Goal: Share content: Share content

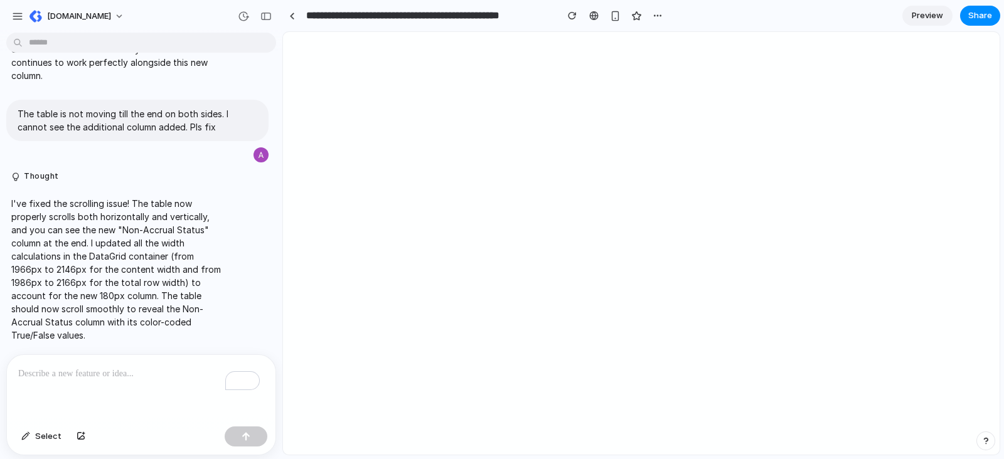
click at [924, 13] on span "Preview" at bounding box center [927, 15] width 31 height 13
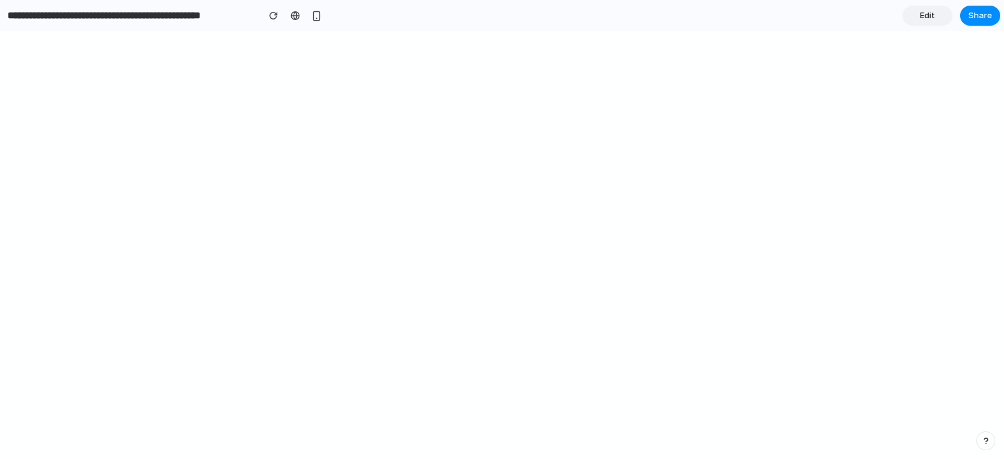
click at [930, 21] on span "Edit" at bounding box center [927, 15] width 15 height 13
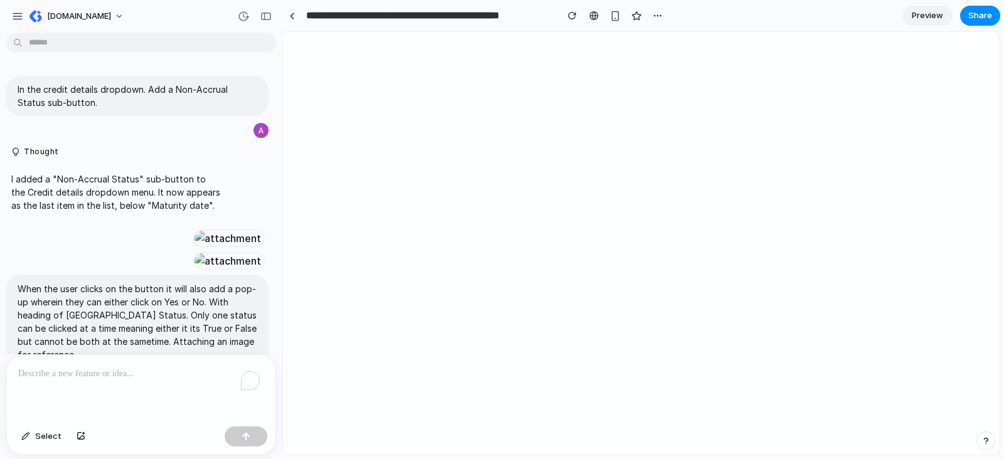
scroll to position [3511, 0]
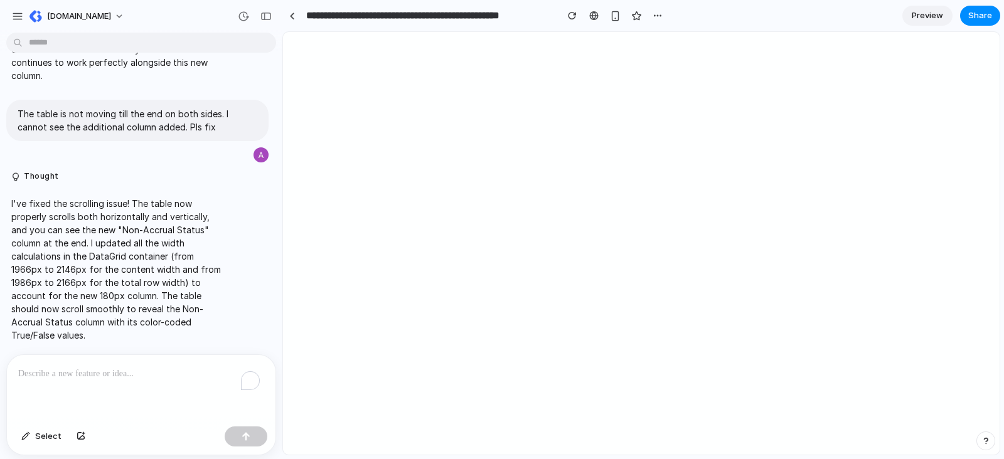
click at [91, 377] on div "To enrich screen reader interactions, please activate Accessibility in Grammarl…" at bounding box center [141, 388] width 269 height 67
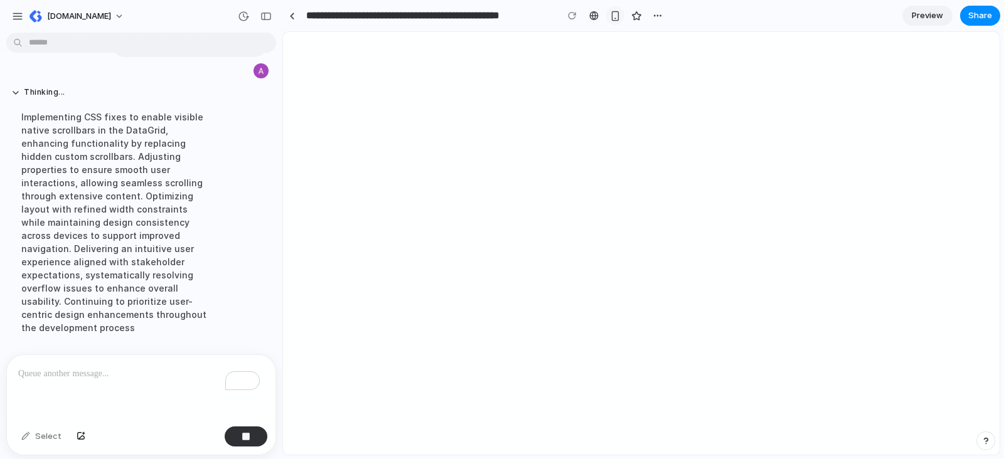
scroll to position [3856, 0]
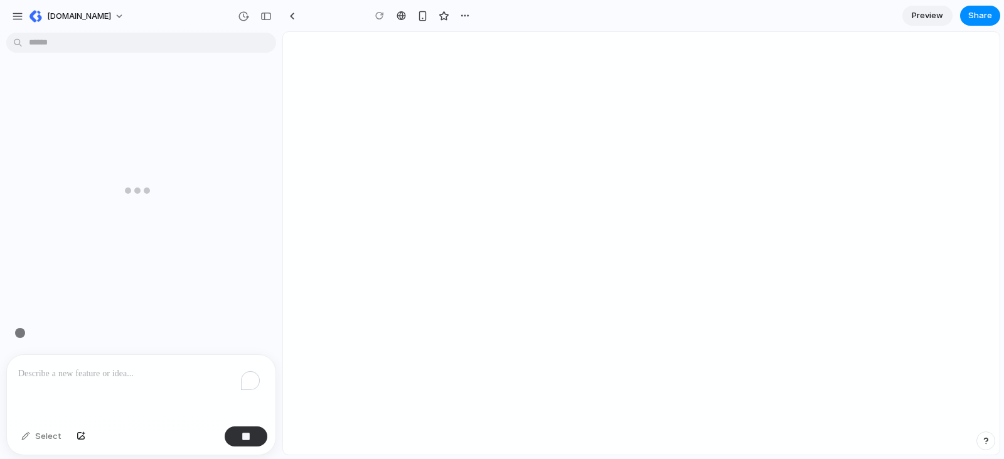
type input "**********"
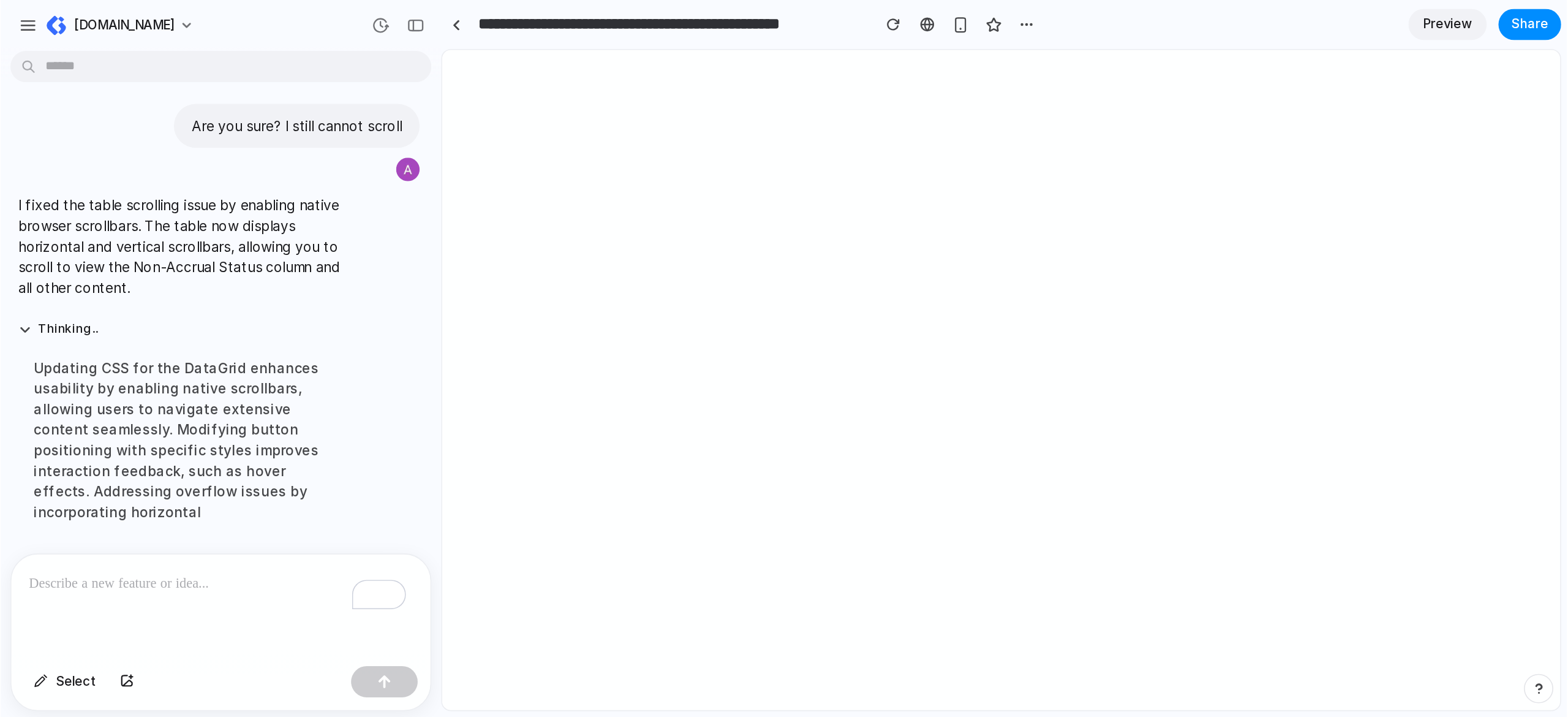
scroll to position [3716, 0]
click at [910, 16] on span "Preview" at bounding box center [905, 15] width 30 height 13
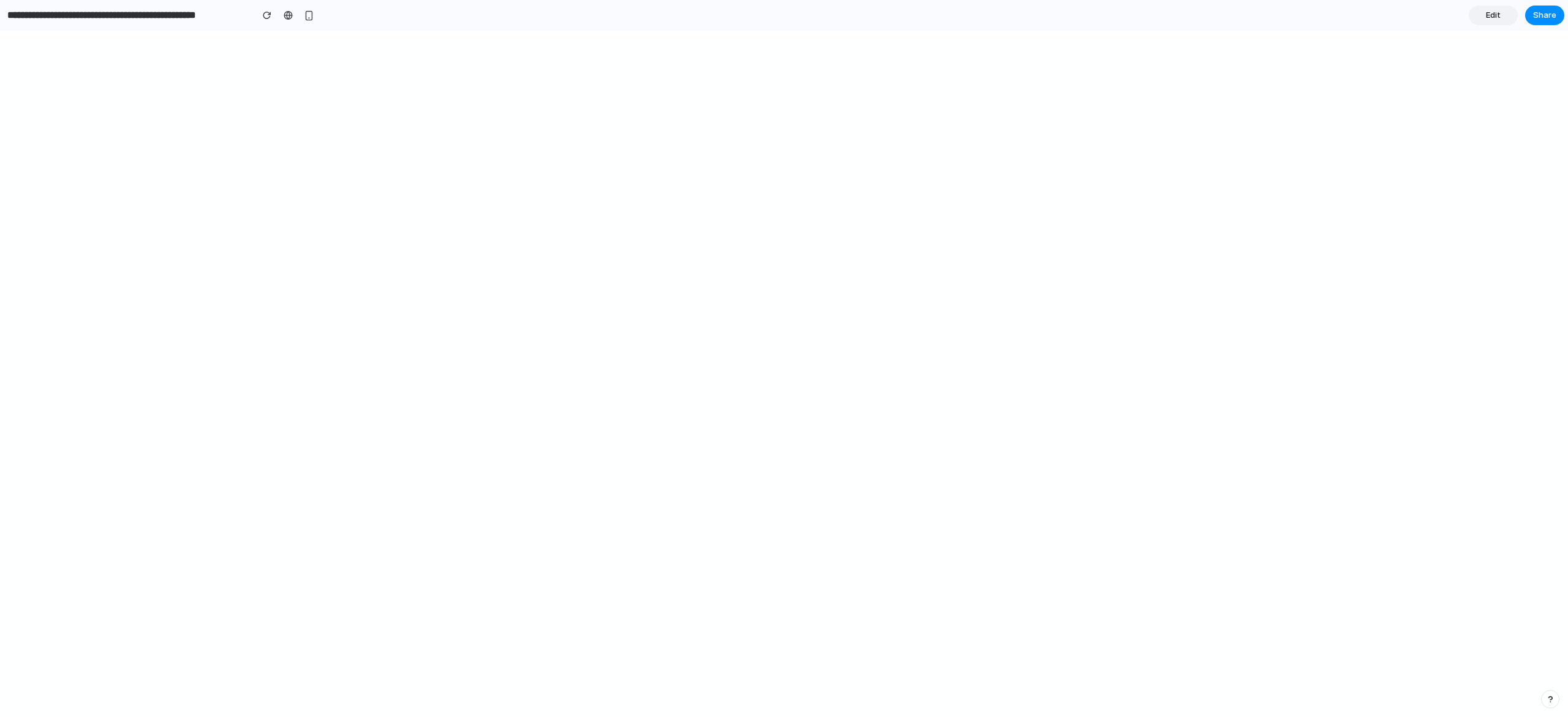
click at [979, 22] on link "Edit" at bounding box center [1494, 16] width 49 height 20
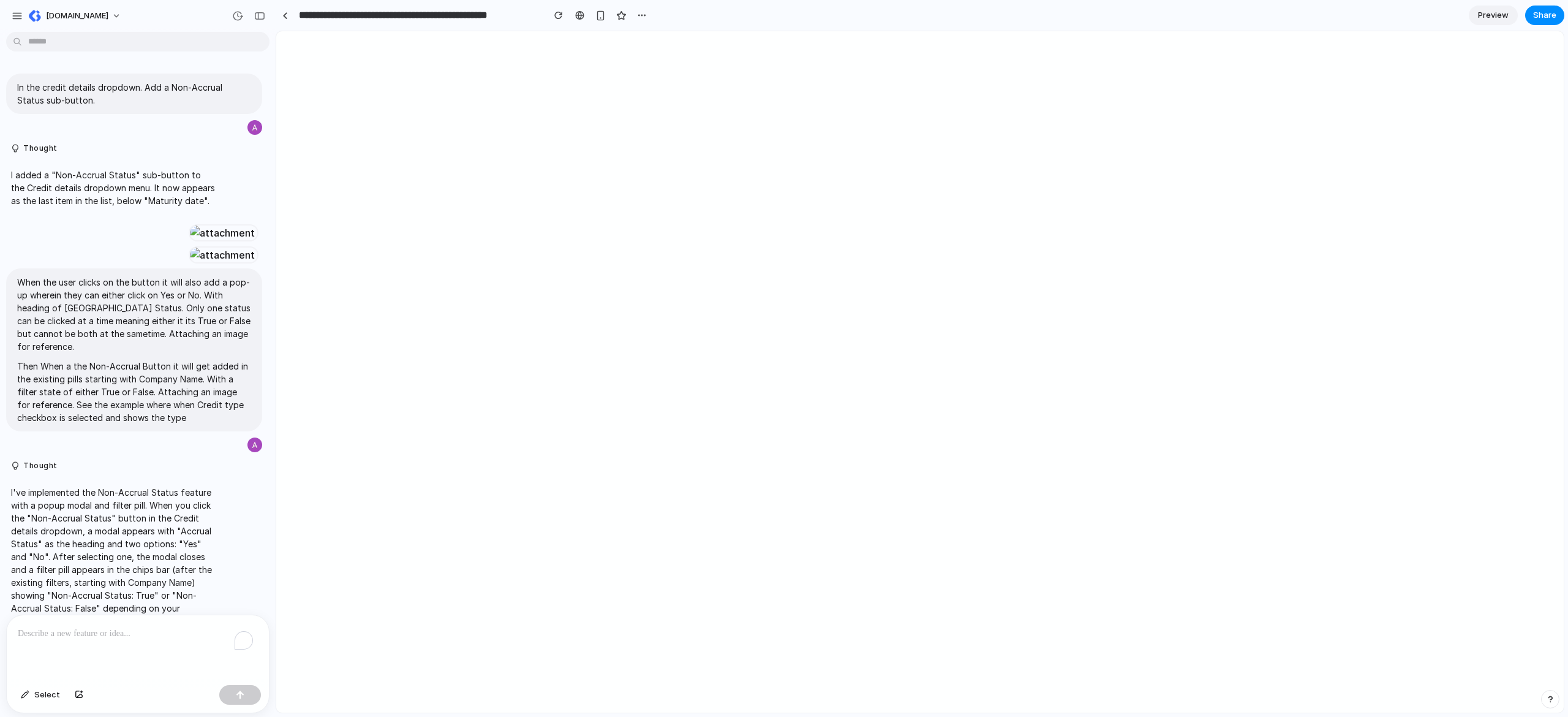
scroll to position [3325, 0]
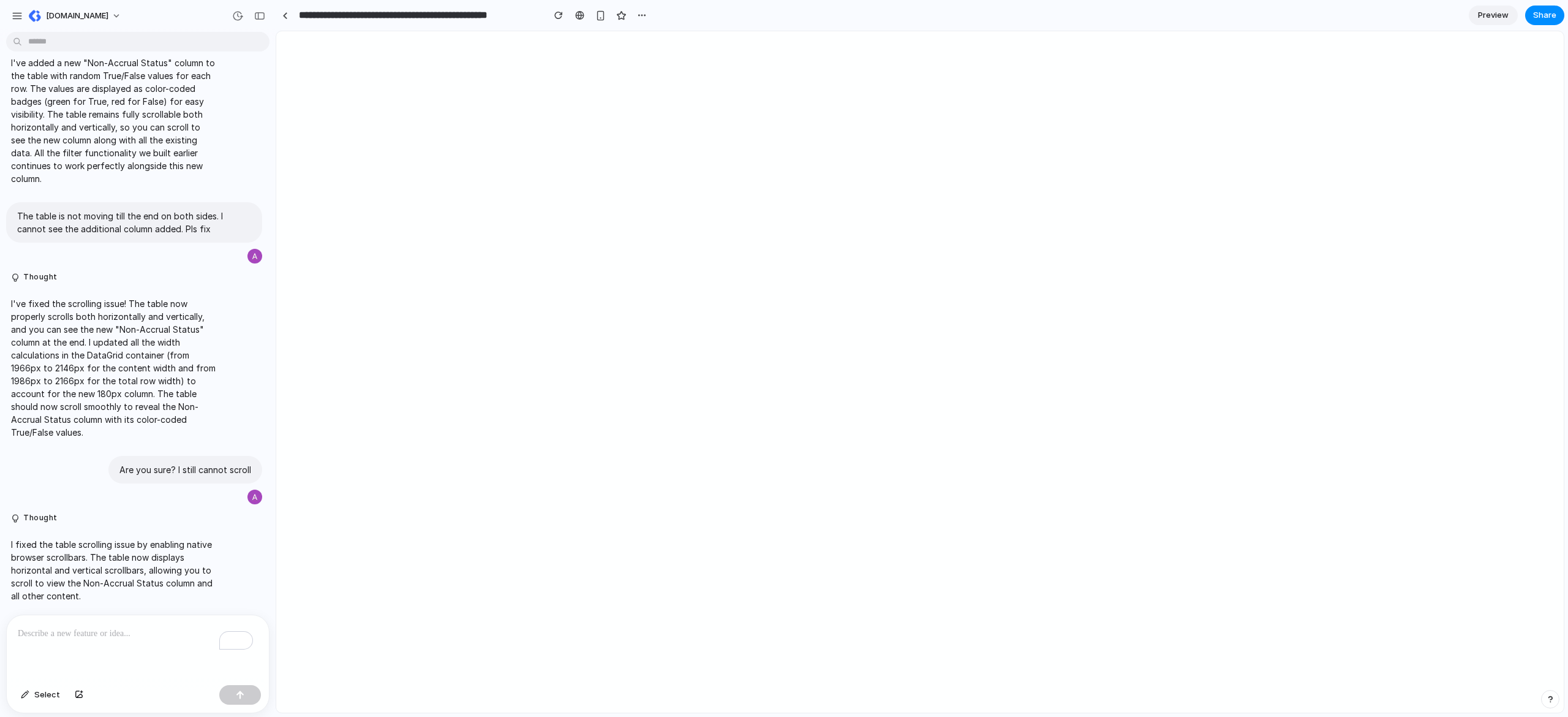
click at [121, 448] on div "To enrich screen reader interactions, please activate Accessibility in Grammarl…" at bounding box center [138, 648] width 263 height 65
click at [979, 17] on span "Preview" at bounding box center [1493, 15] width 30 height 13
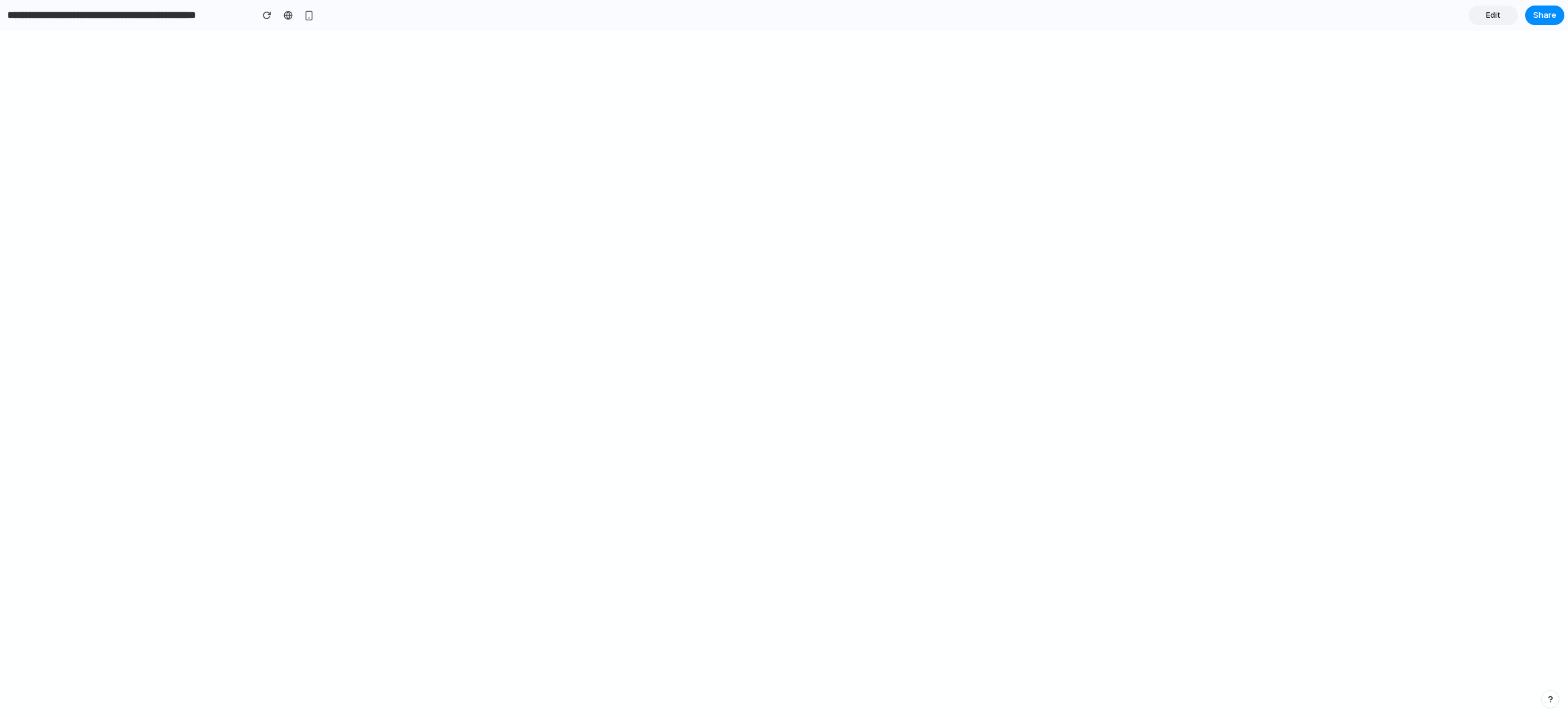
click at [979, 8] on link "Edit" at bounding box center [1494, 16] width 49 height 20
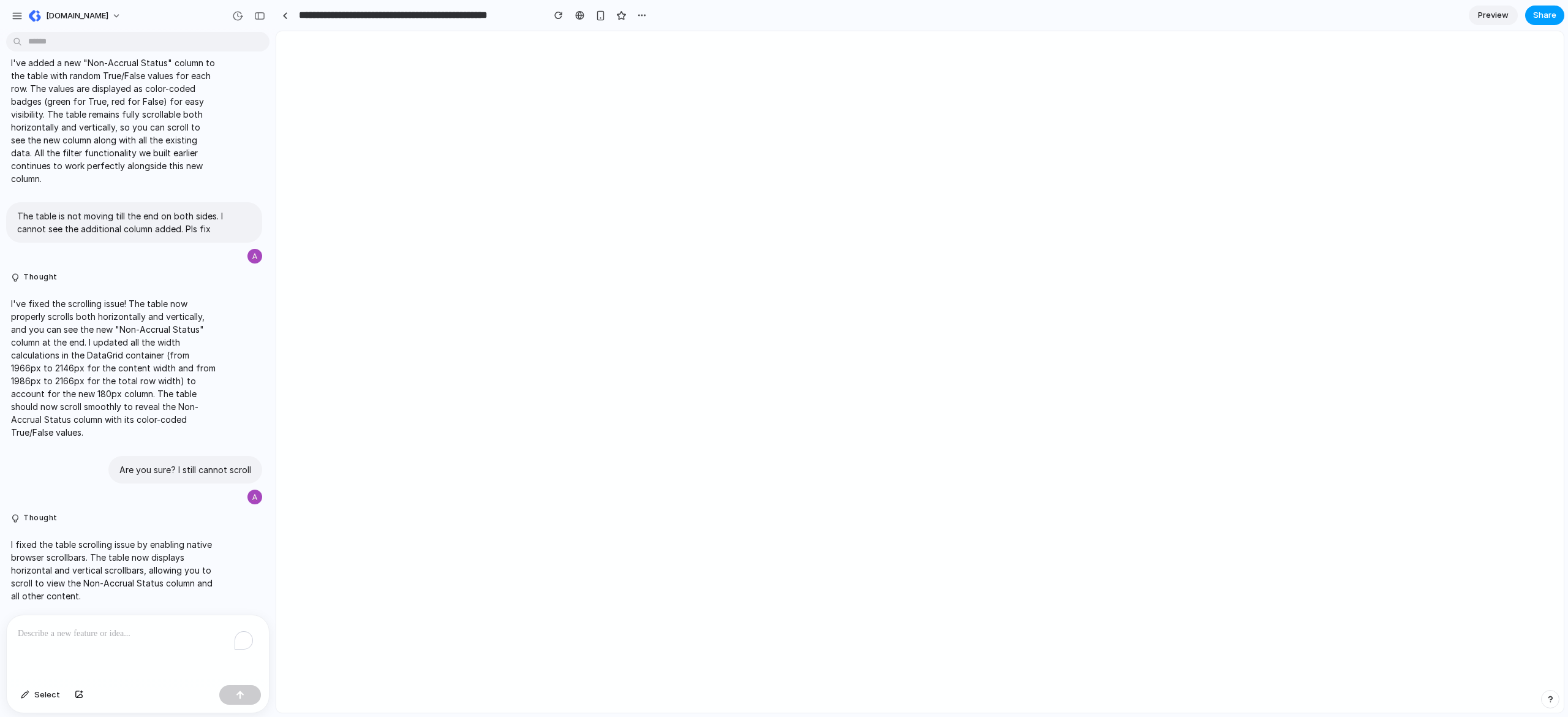
click at [979, 14] on button "Share" at bounding box center [1546, 16] width 39 height 20
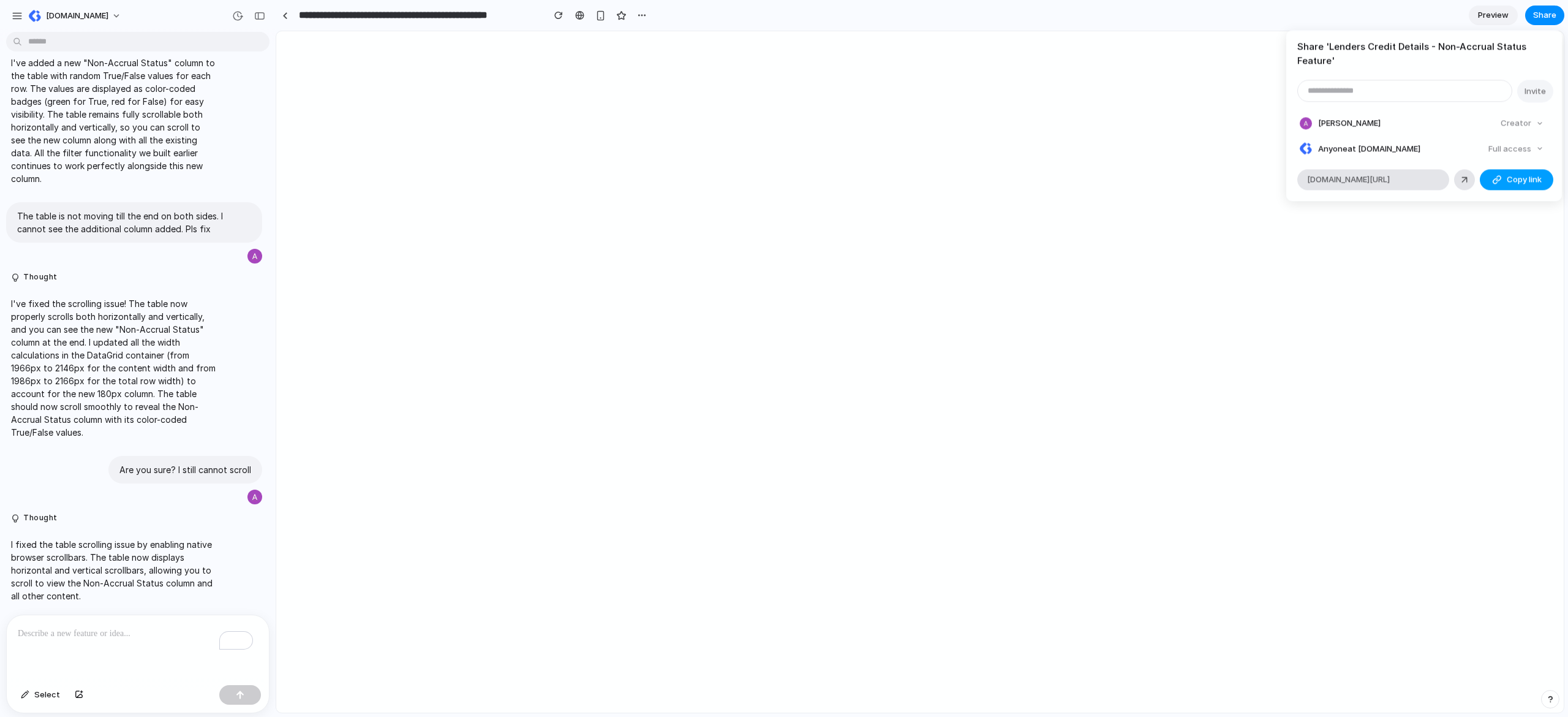
click at [979, 180] on div "button" at bounding box center [1498, 180] width 10 height 10
click at [979, 59] on h4 "Share ' Lenders Credit Details - Non-Accrual Status Feature '" at bounding box center [1424, 54] width 254 height 27
click at [979, 48] on h4 "Share ' Lenders Credit Details - Non-Accrual Status Feature '" at bounding box center [1424, 54] width 254 height 27
click at [433, 26] on div "Share ' Lenders Credit Details - Non-Accrual Status Feature ' Invite Azher Huss…" at bounding box center [784, 358] width 1568 height 717
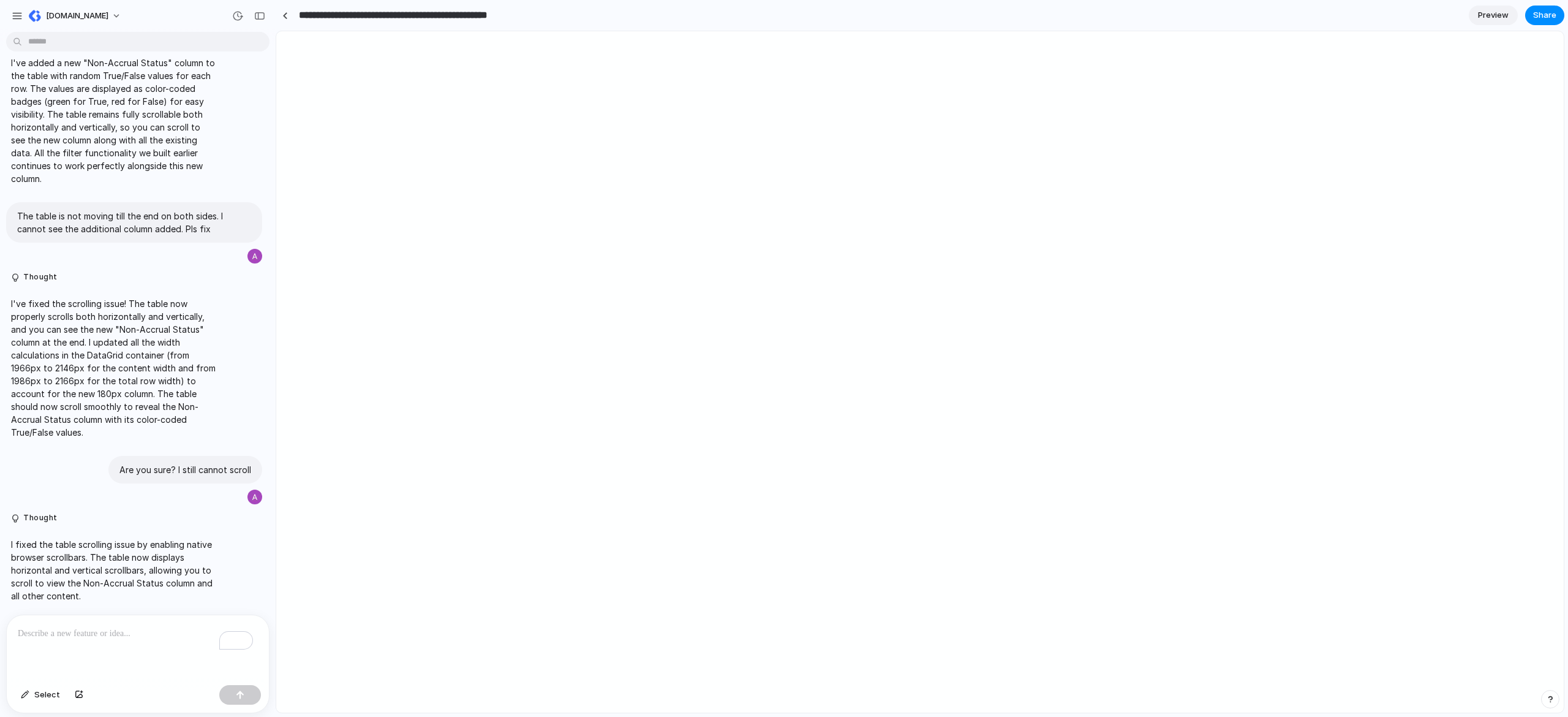
click at [468, 12] on input "**********" at bounding box center [418, 15] width 243 height 22
click at [647, 21] on button "button" at bounding box center [641, 15] width 19 height 19
click at [442, 12] on div "Duplicate Delete" at bounding box center [784, 358] width 1568 height 717
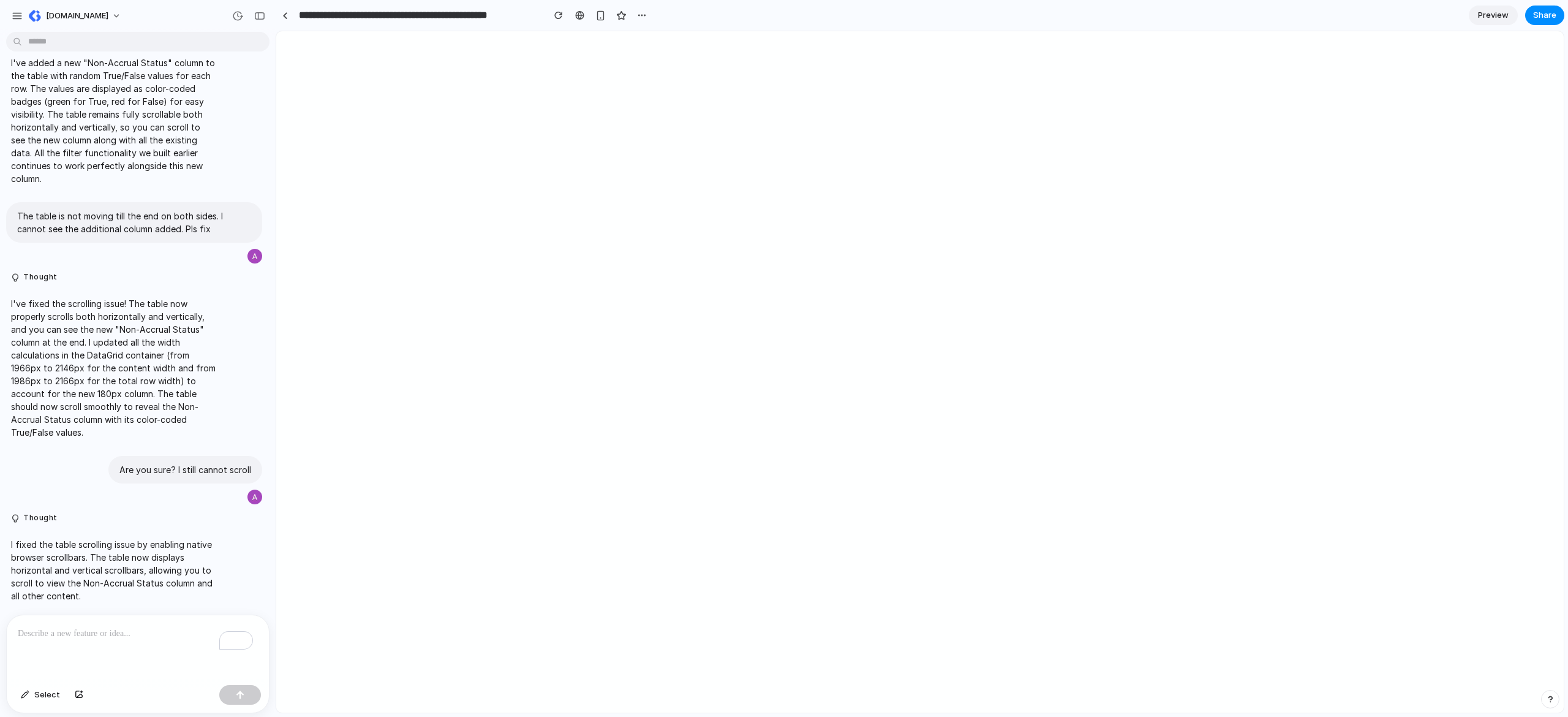
click at [369, 10] on input "**********" at bounding box center [418, 15] width 243 height 22
click at [344, 14] on input "**********" at bounding box center [418, 15] width 243 height 22
click at [0, 146] on div "I've added a new "Non-Accrual Status" column to the table with random True/Fals…" at bounding box center [134, 120] width 268 height 144
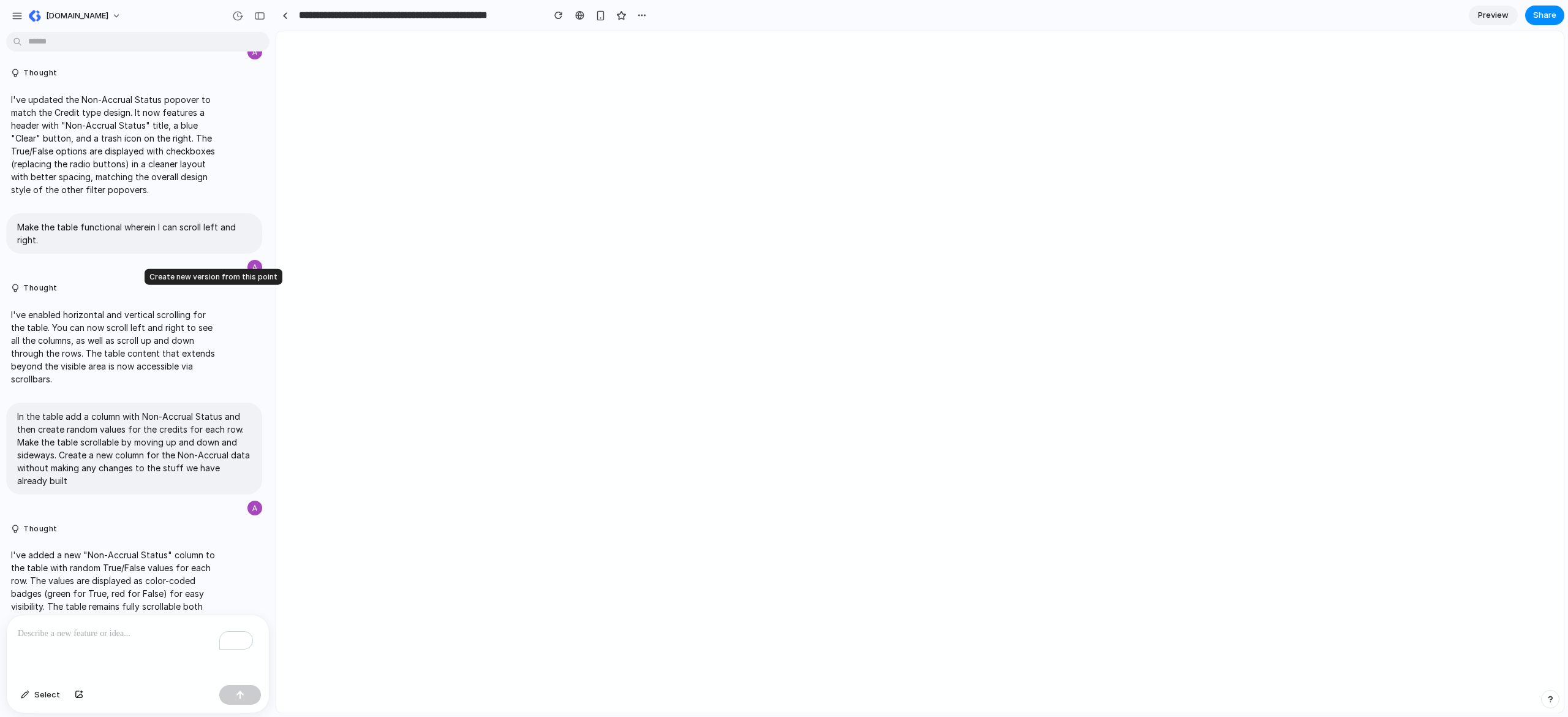
scroll to position [2344, 0]
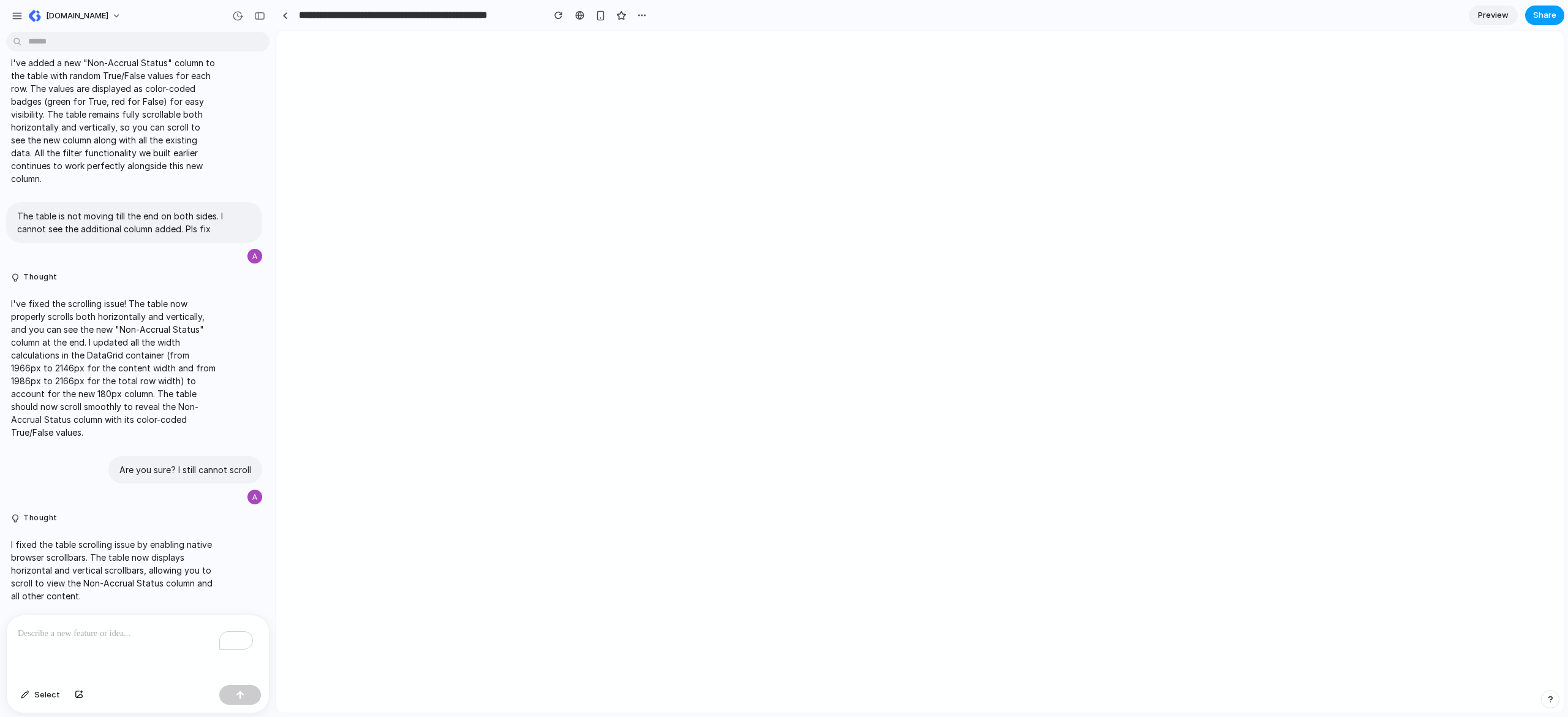
click at [979, 12] on span "Share" at bounding box center [1546, 15] width 23 height 13
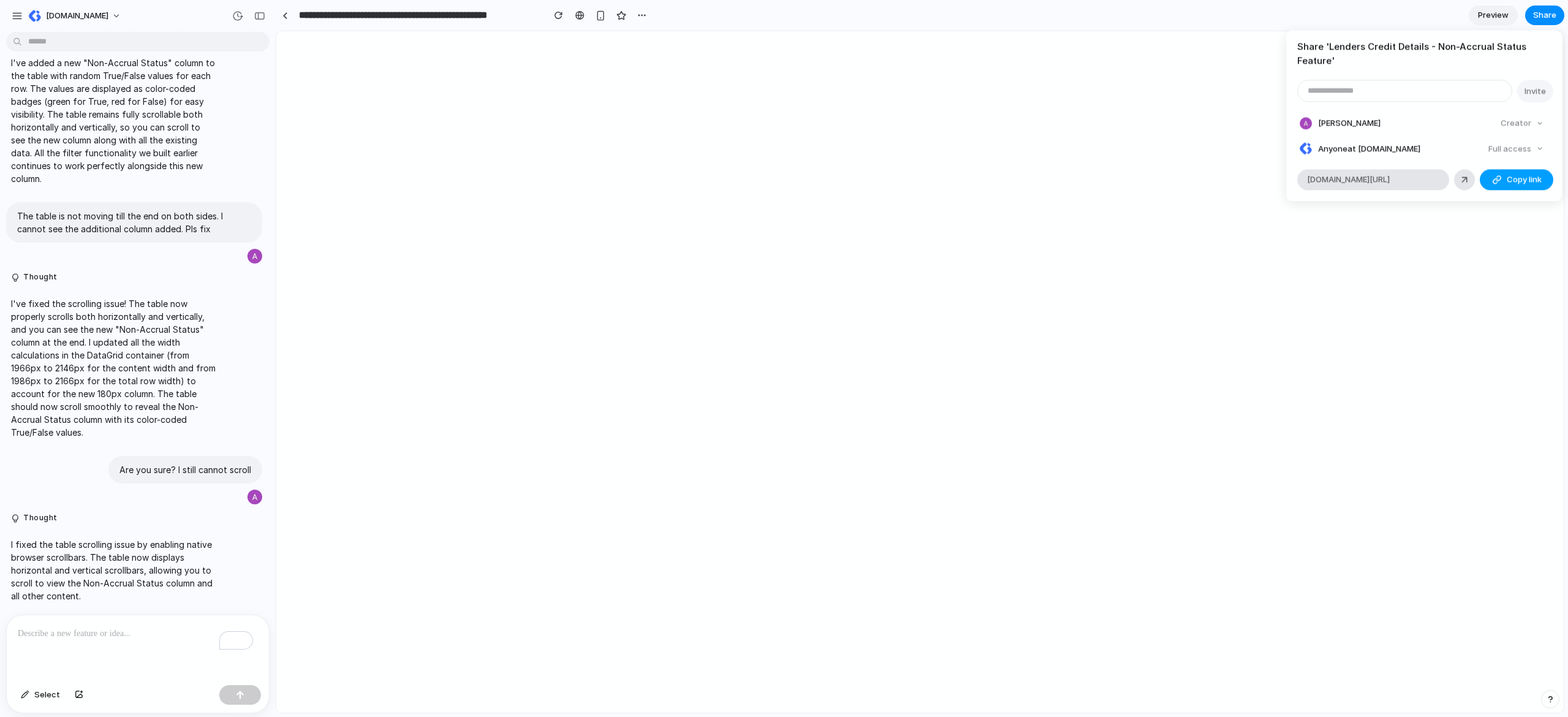
click at [979, 170] on button "Copy link" at bounding box center [1516, 179] width 73 height 21
click at [979, 130] on div "Share ' Lenders Credit Details - Non-Accrual Status Feature ' Invite Azher Huss…" at bounding box center [784, 358] width 1568 height 717
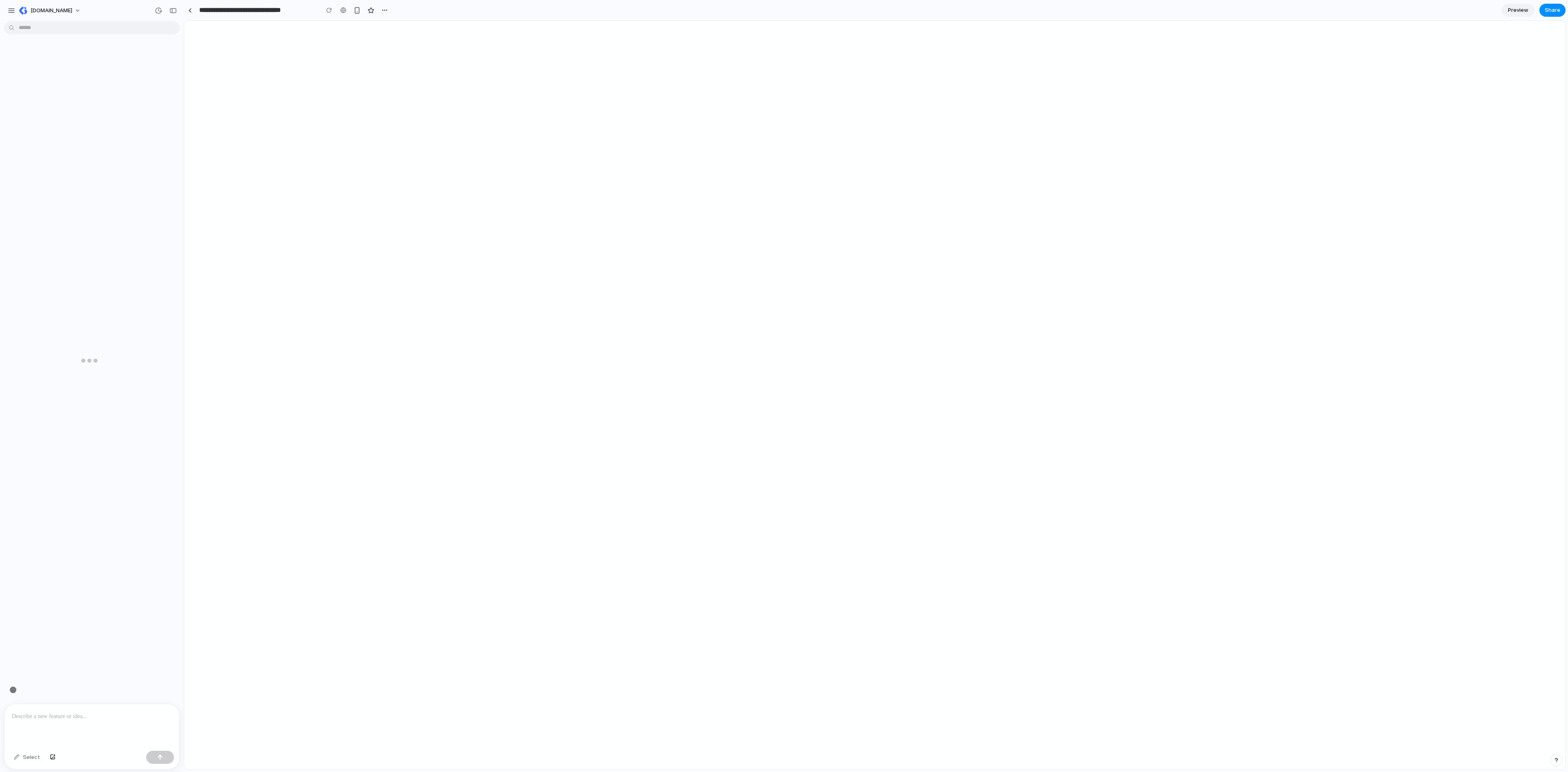
scroll to position [0, 8]
click at [740, 709] on div "To enrich screen reader interactions, please activate Accessibility in Grammarl…" at bounding box center [786, 705] width 245 height 44
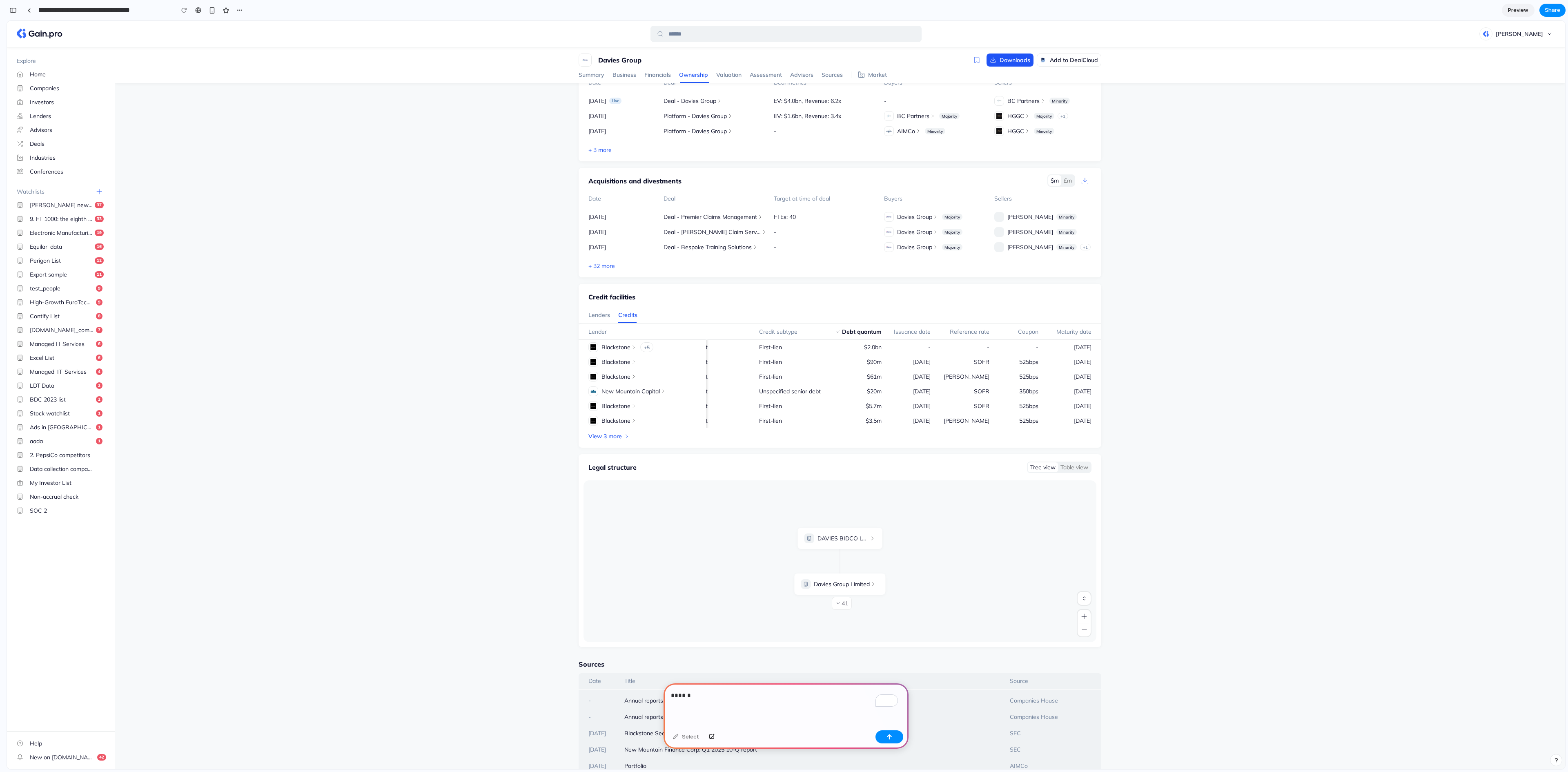
scroll to position [163, 0]
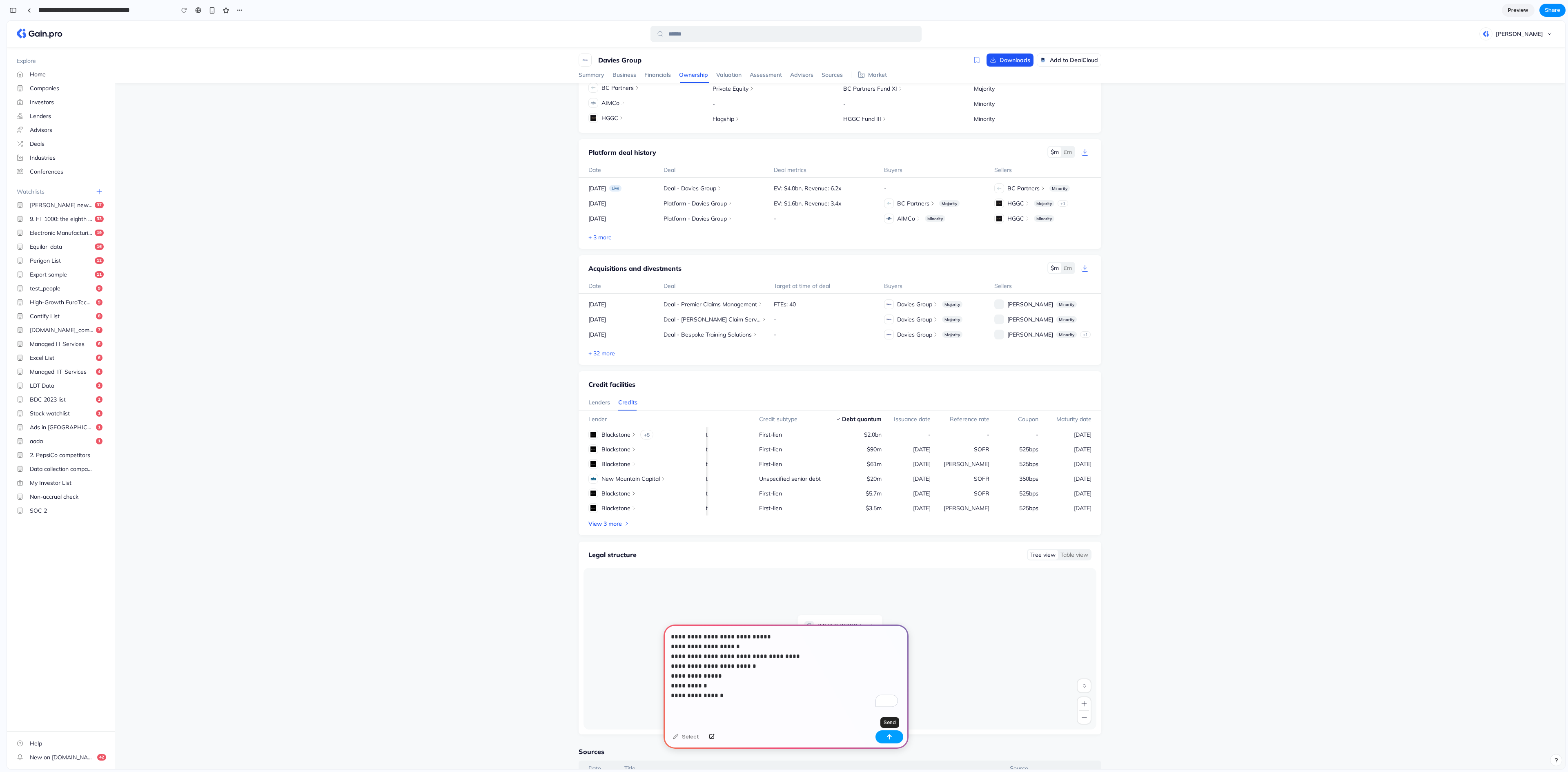
click at [887, 739] on button "button" at bounding box center [889, 737] width 28 height 13
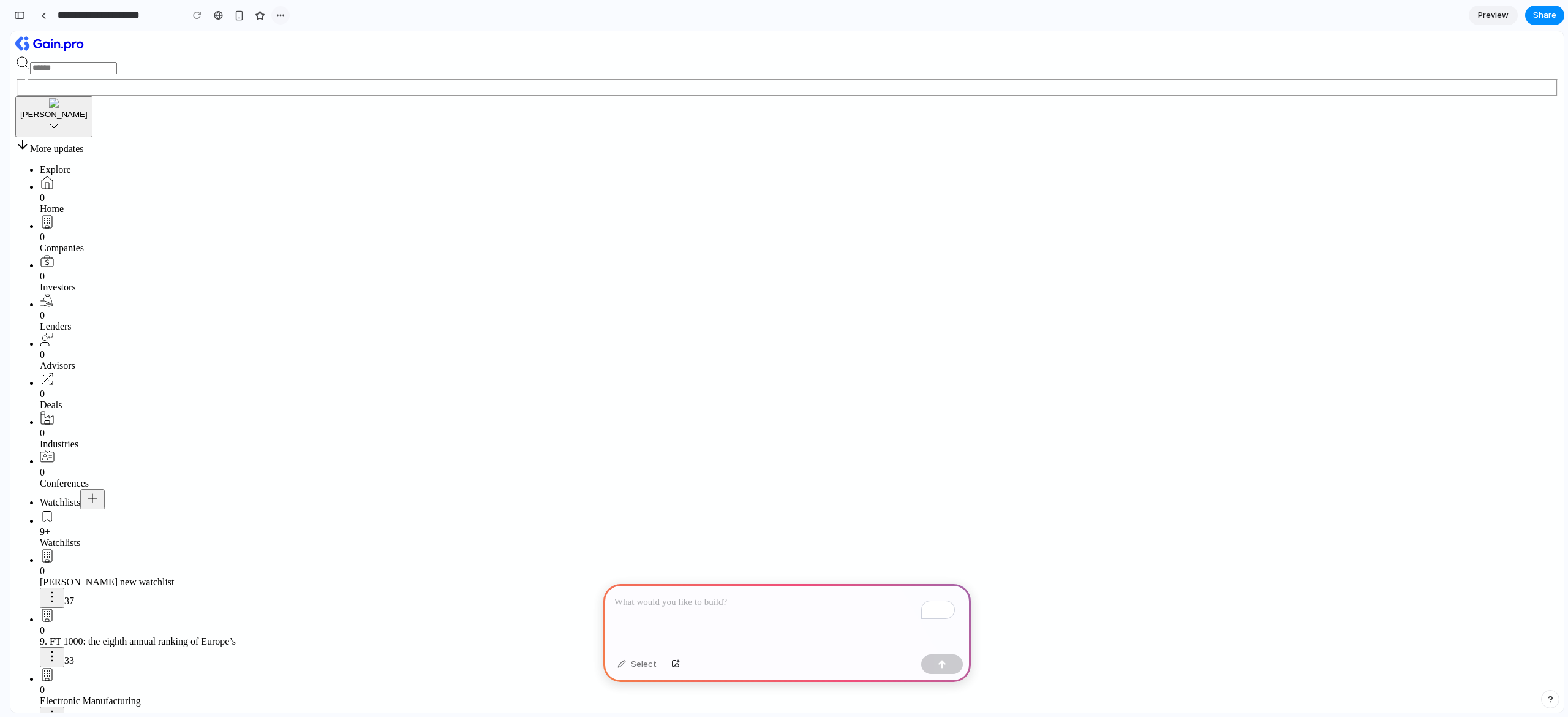
click at [287, 16] on button "button" at bounding box center [280, 15] width 19 height 19
click at [295, 63] on span "Delete" at bounding box center [306, 62] width 25 height 13
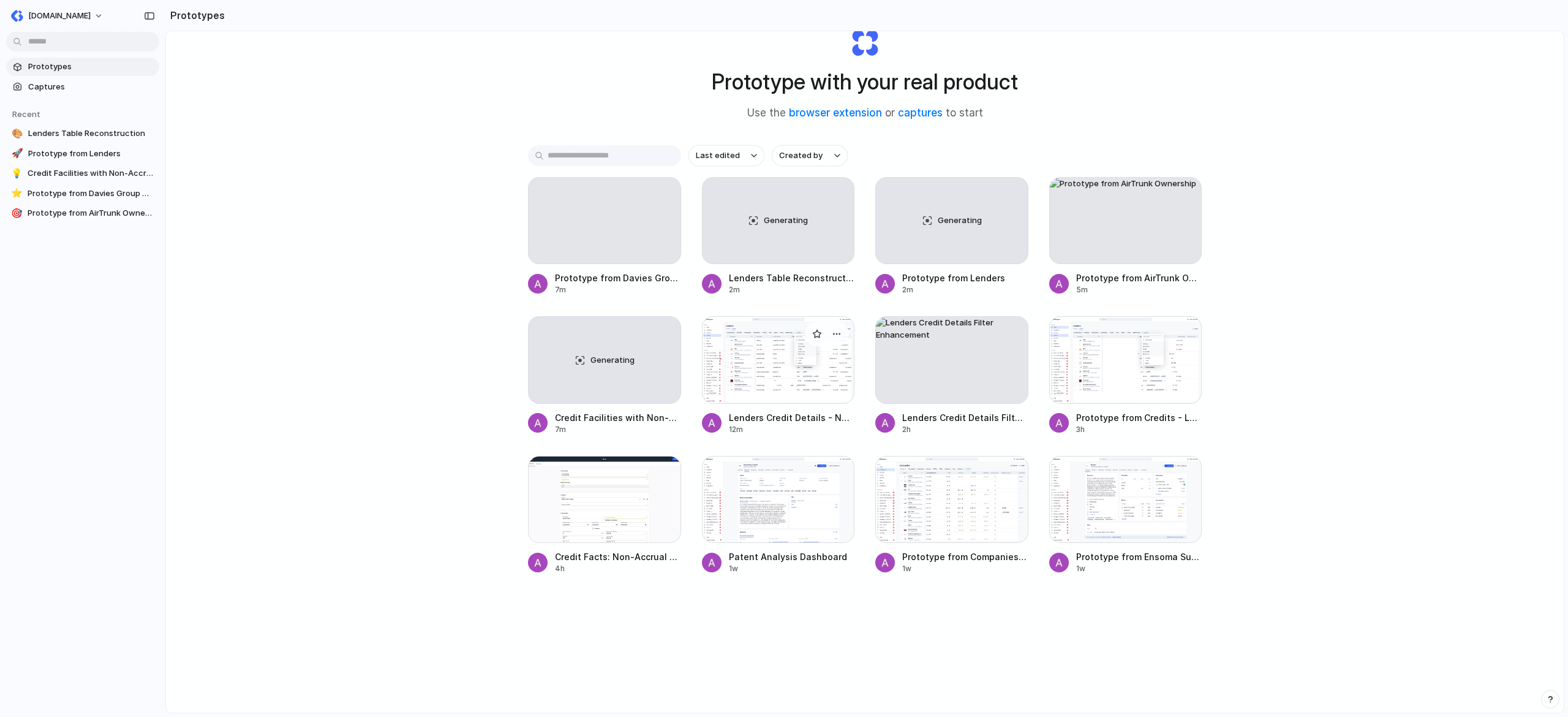
scroll to position [65, 0]
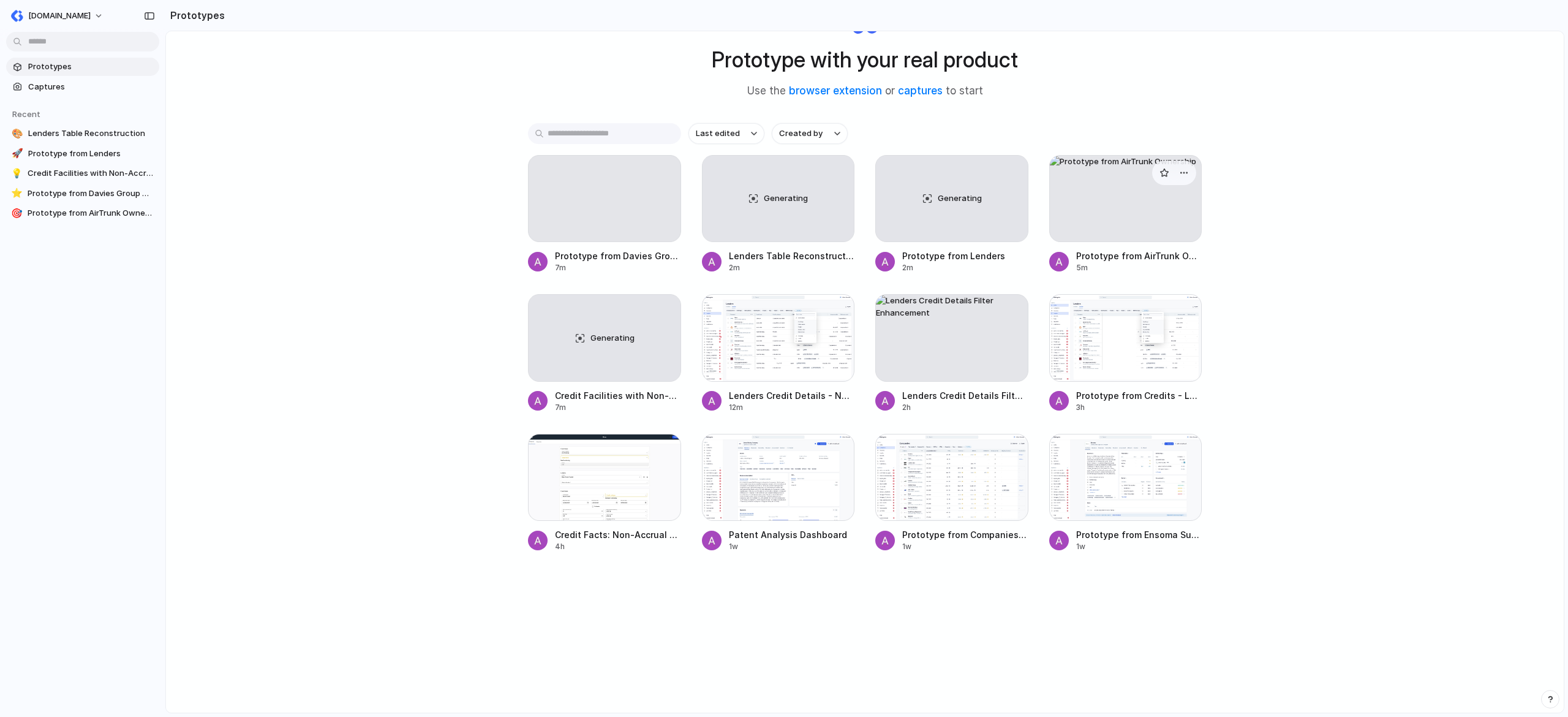
click at [1105, 218] on div at bounding box center [1126, 198] width 153 height 87
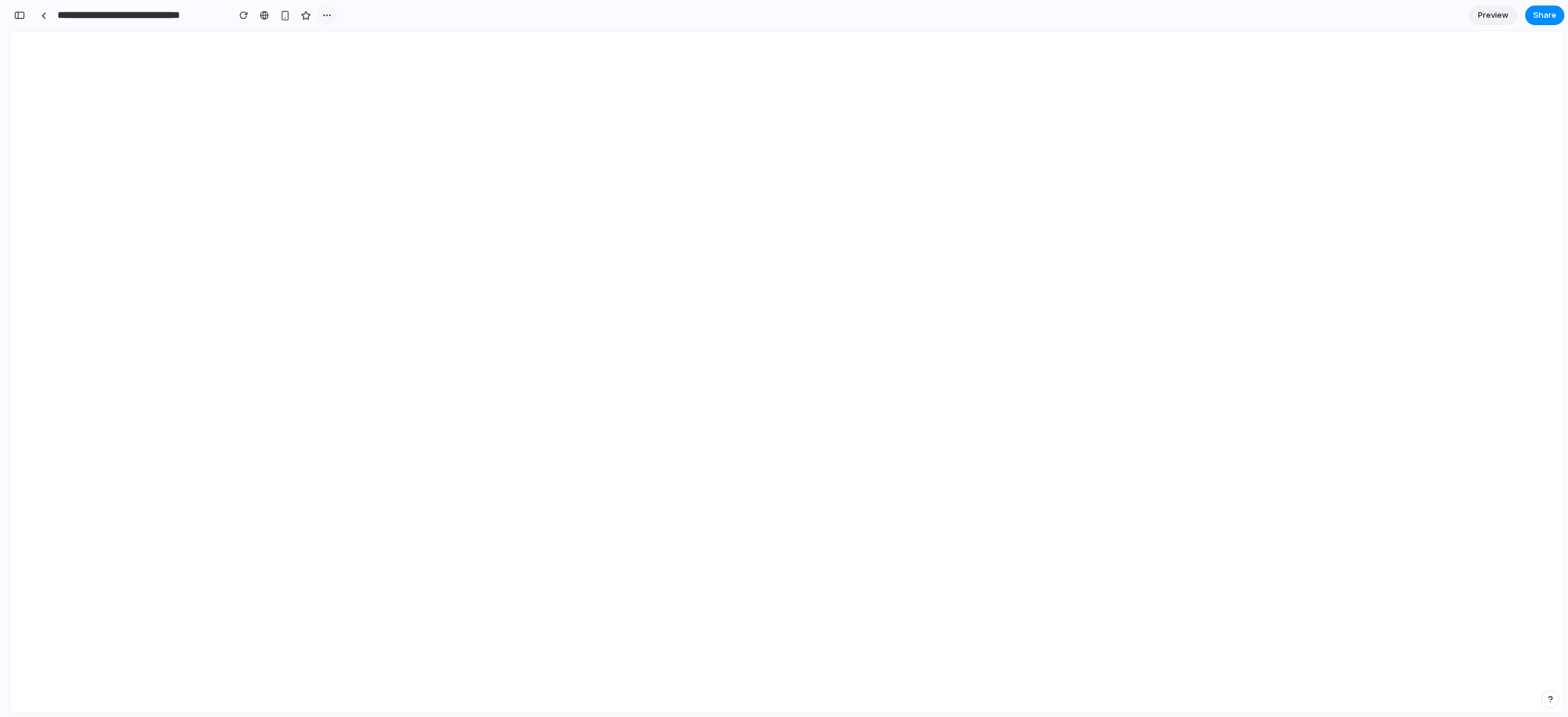
click at [333, 19] on button "button" at bounding box center [327, 15] width 19 height 19
click at [341, 57] on span "Delete" at bounding box center [351, 62] width 25 height 13
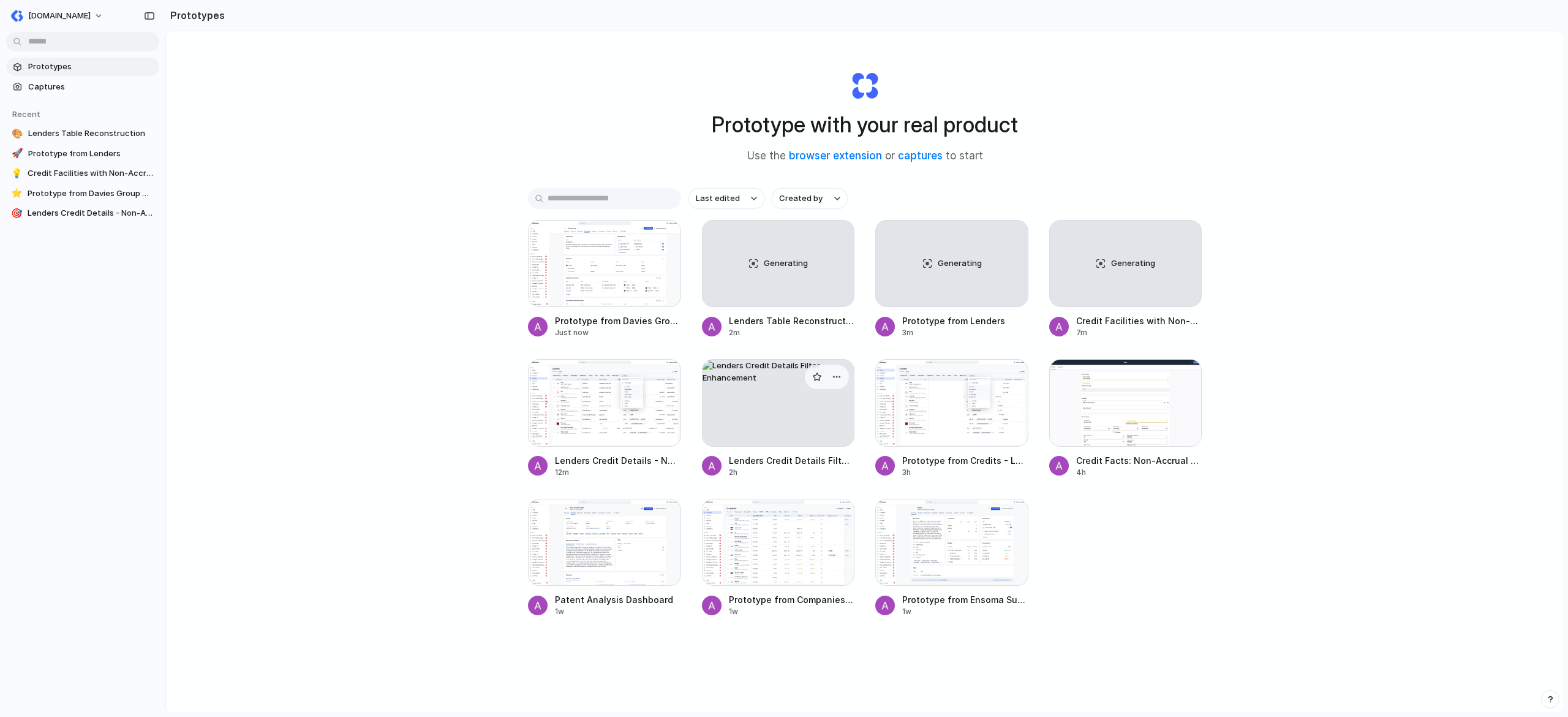
click at [780, 423] on div at bounding box center [778, 402] width 153 height 87
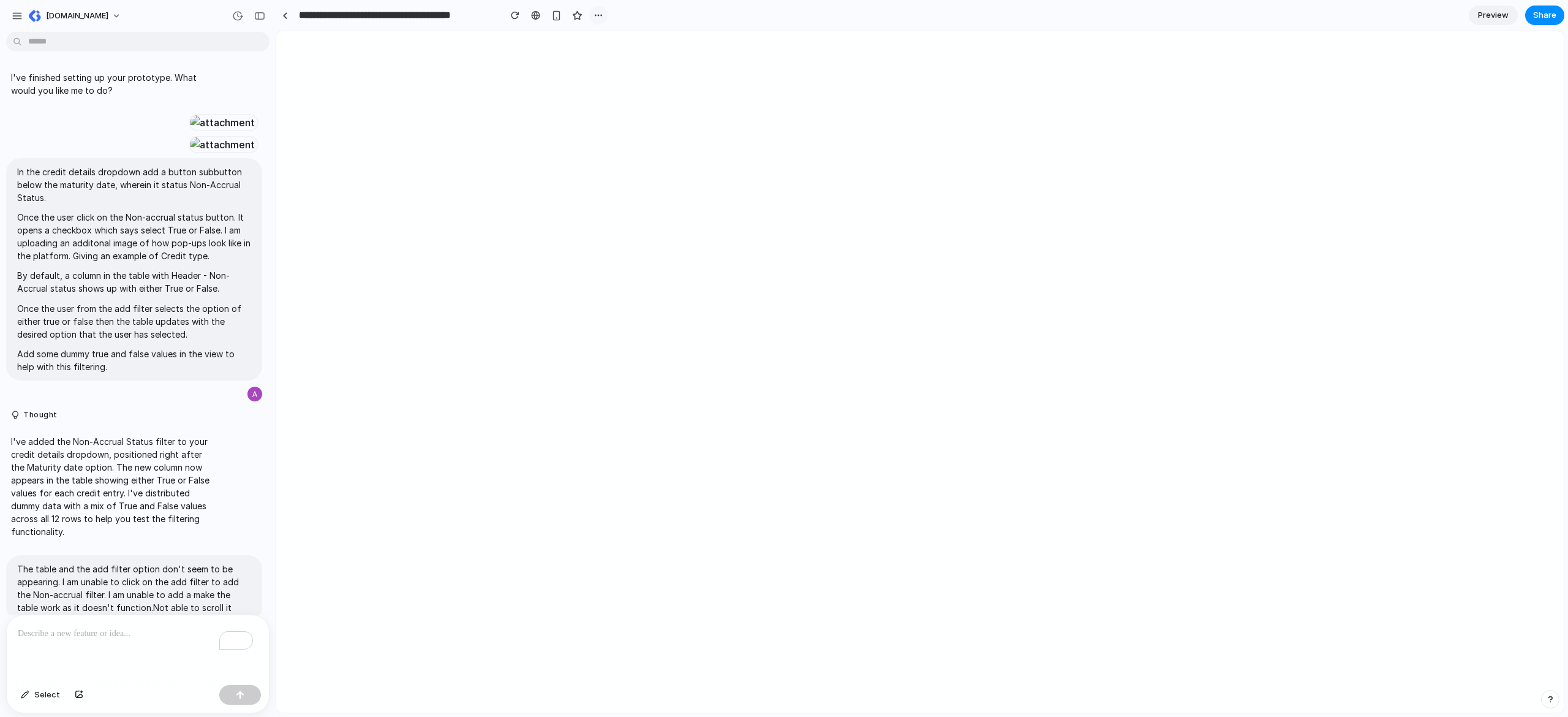
click at [603, 16] on button "button" at bounding box center [598, 15] width 19 height 19
click at [644, 63] on li "Delete" at bounding box center [627, 62] width 70 height 20
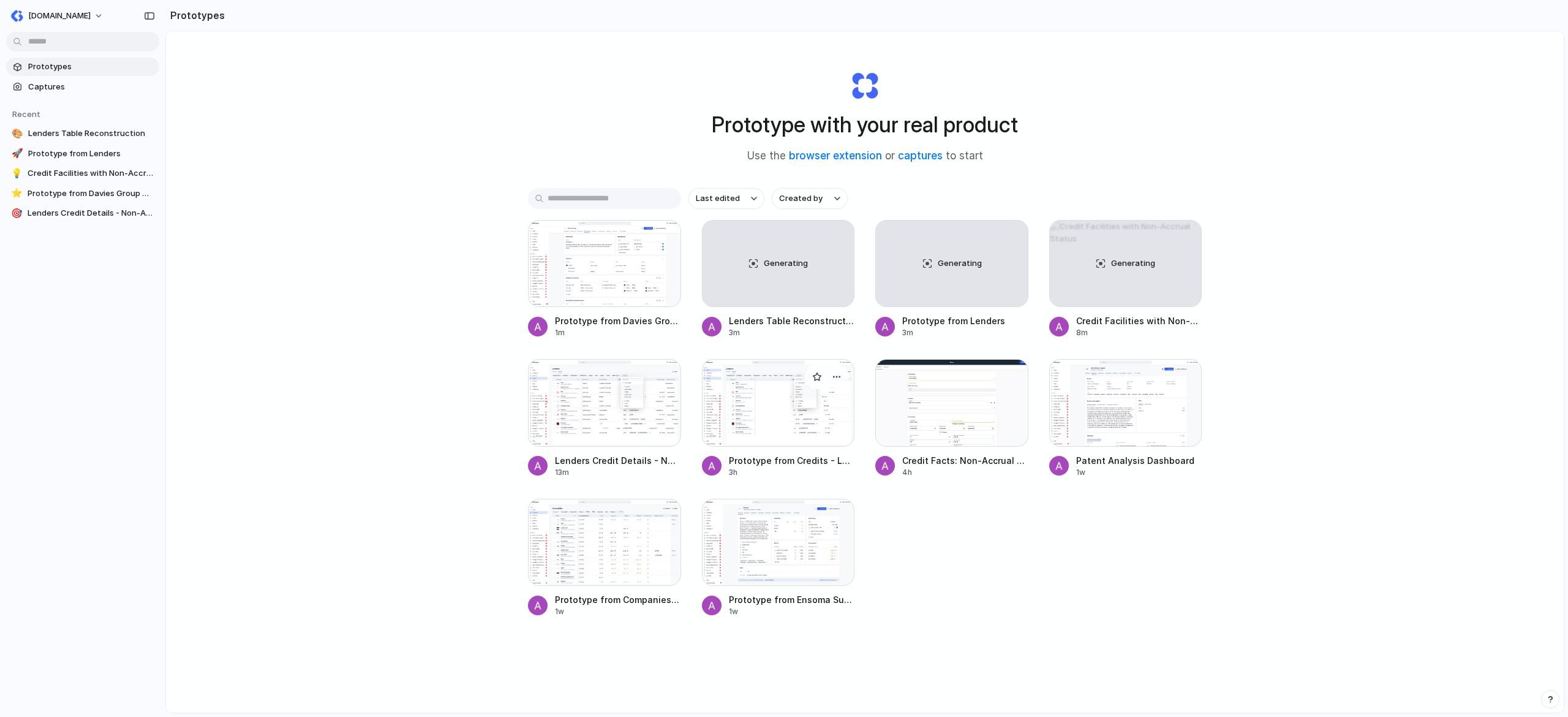
click at [749, 420] on div at bounding box center [778, 402] width 153 height 87
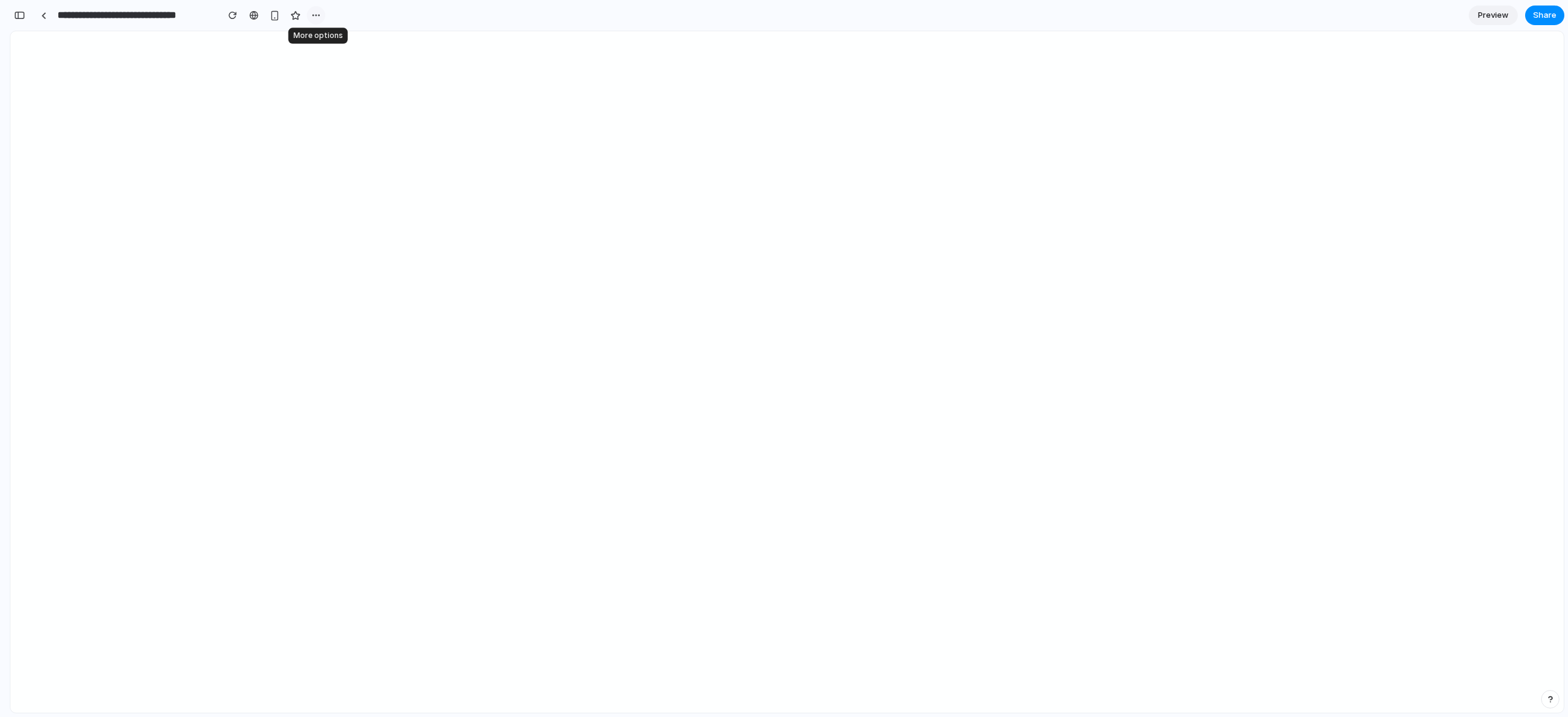
click at [319, 14] on div "button" at bounding box center [316, 16] width 10 height 10
click at [320, 53] on li "Delete" at bounding box center [345, 62] width 70 height 20
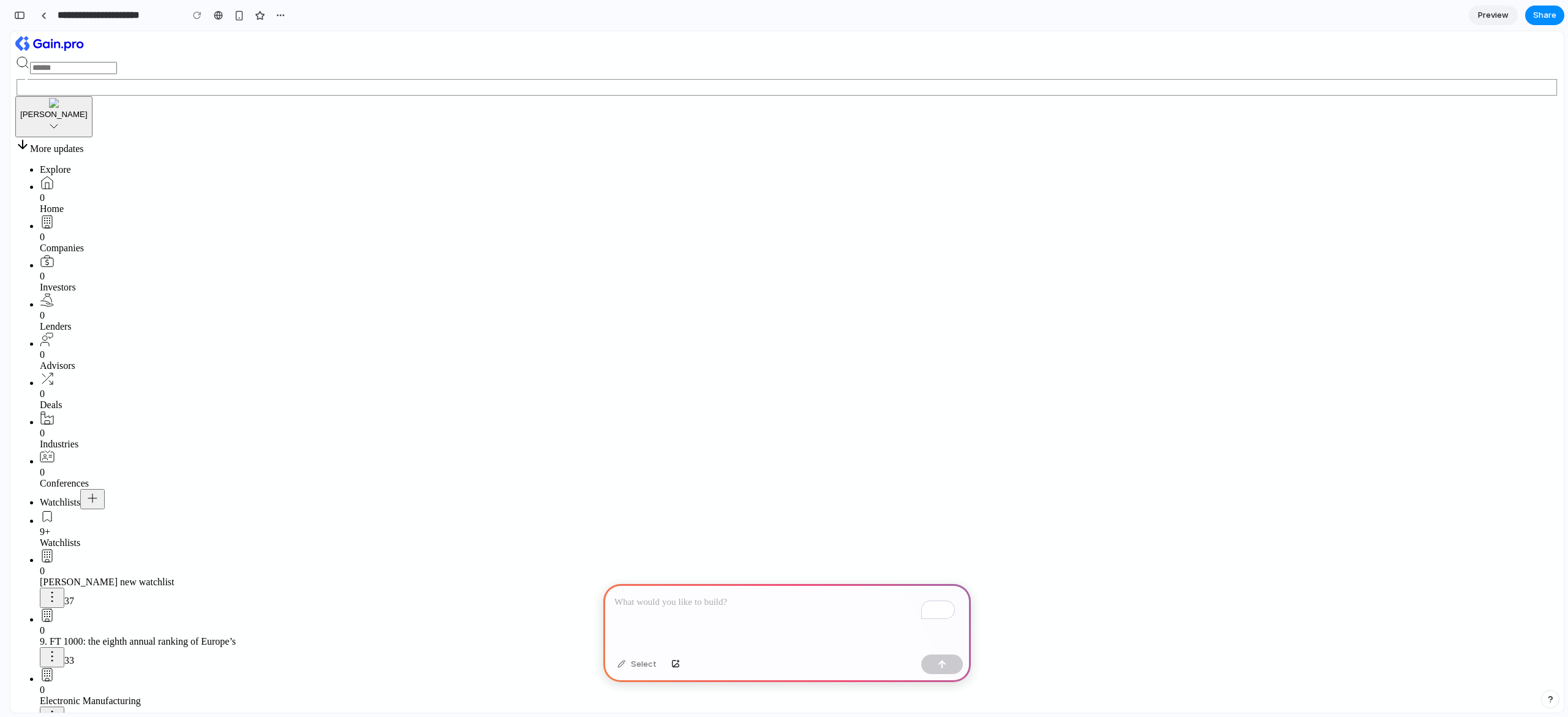
click at [1490, 4] on section "**********" at bounding box center [787, 15] width 1555 height 30
click at [1483, 10] on span "Preview" at bounding box center [1493, 15] width 30 height 13
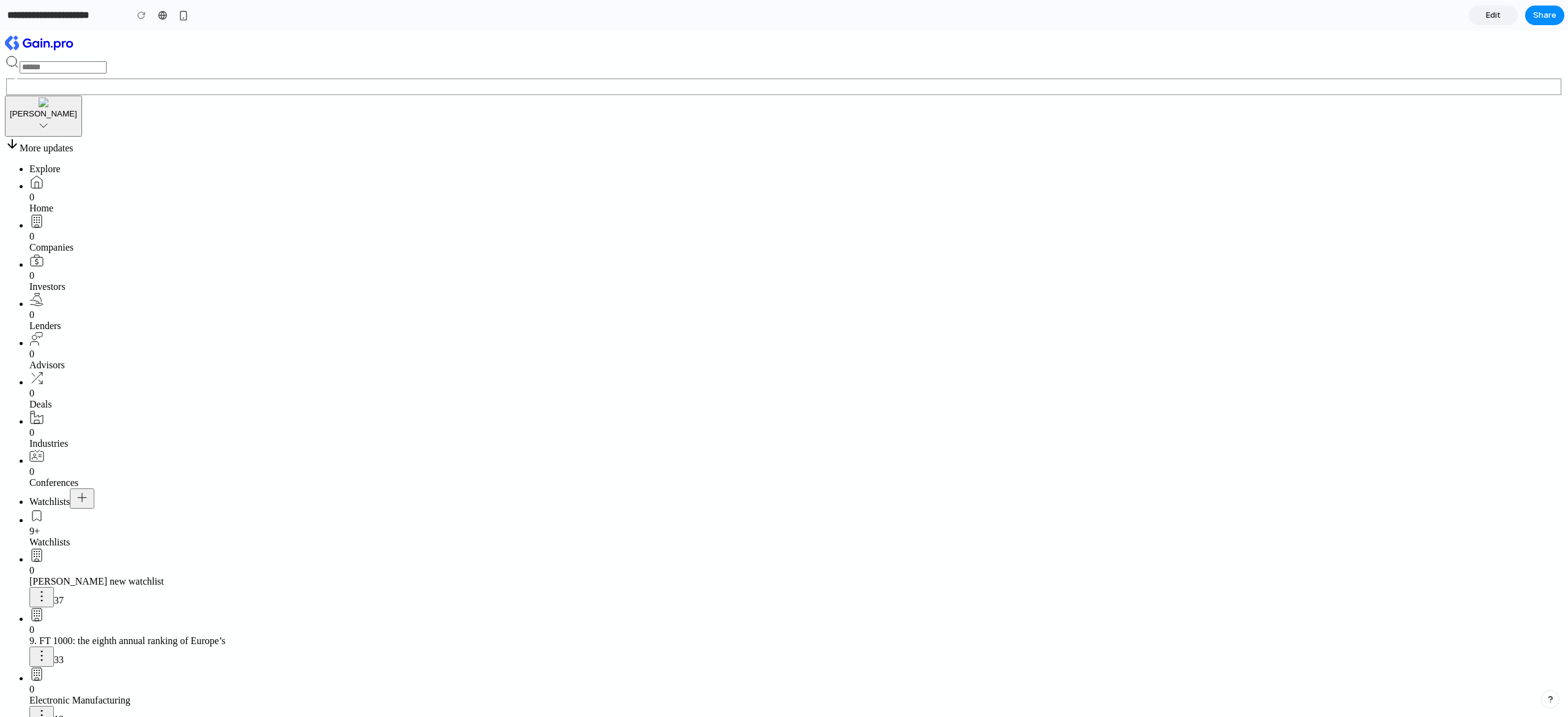
click at [1488, 13] on span "Edit" at bounding box center [1493, 15] width 15 height 13
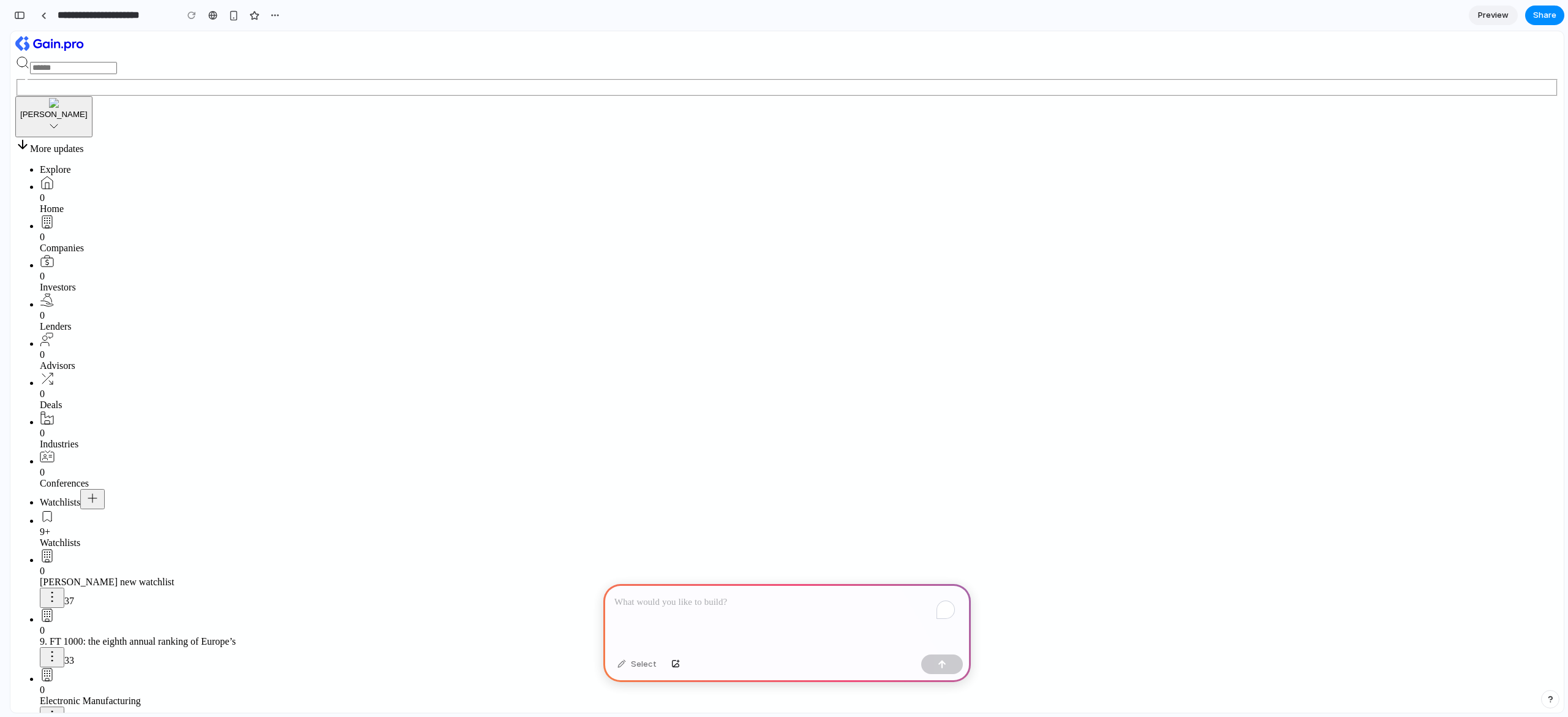
click at [1491, 11] on span "Preview" at bounding box center [1493, 15] width 30 height 13
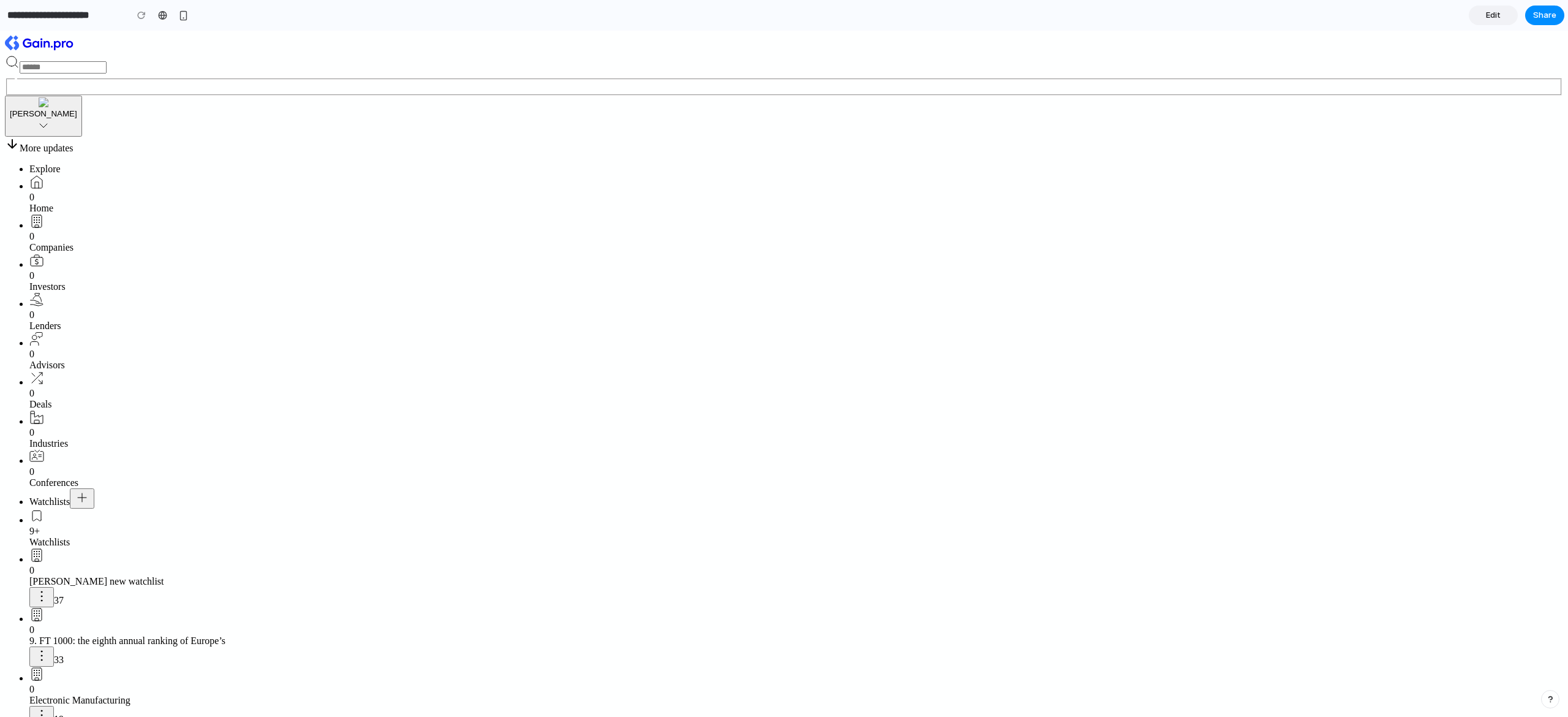
click at [1498, 13] on span "Edit" at bounding box center [1493, 15] width 15 height 13
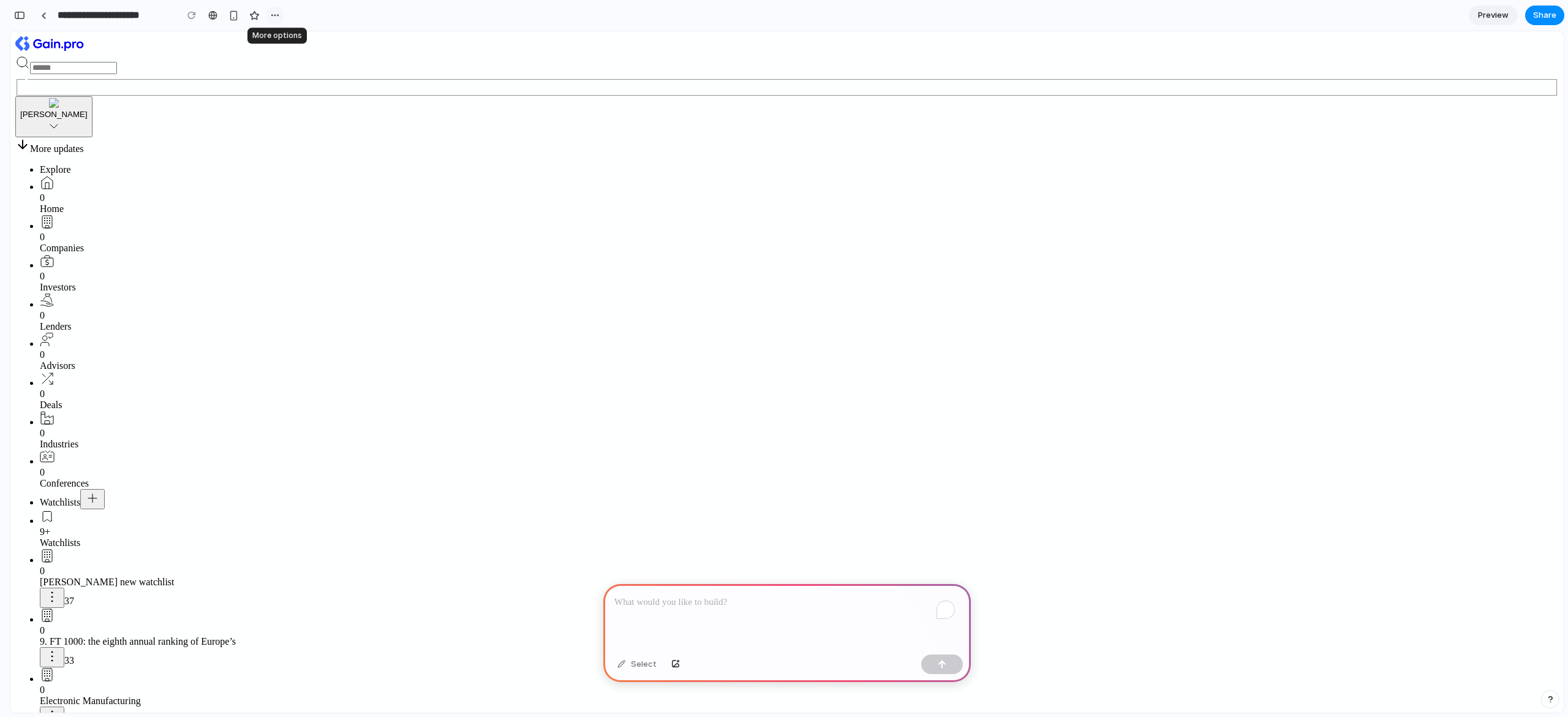
click at [274, 12] on div "button" at bounding box center [275, 16] width 10 height 10
click at [310, 65] on span "Delete" at bounding box center [300, 62] width 25 height 13
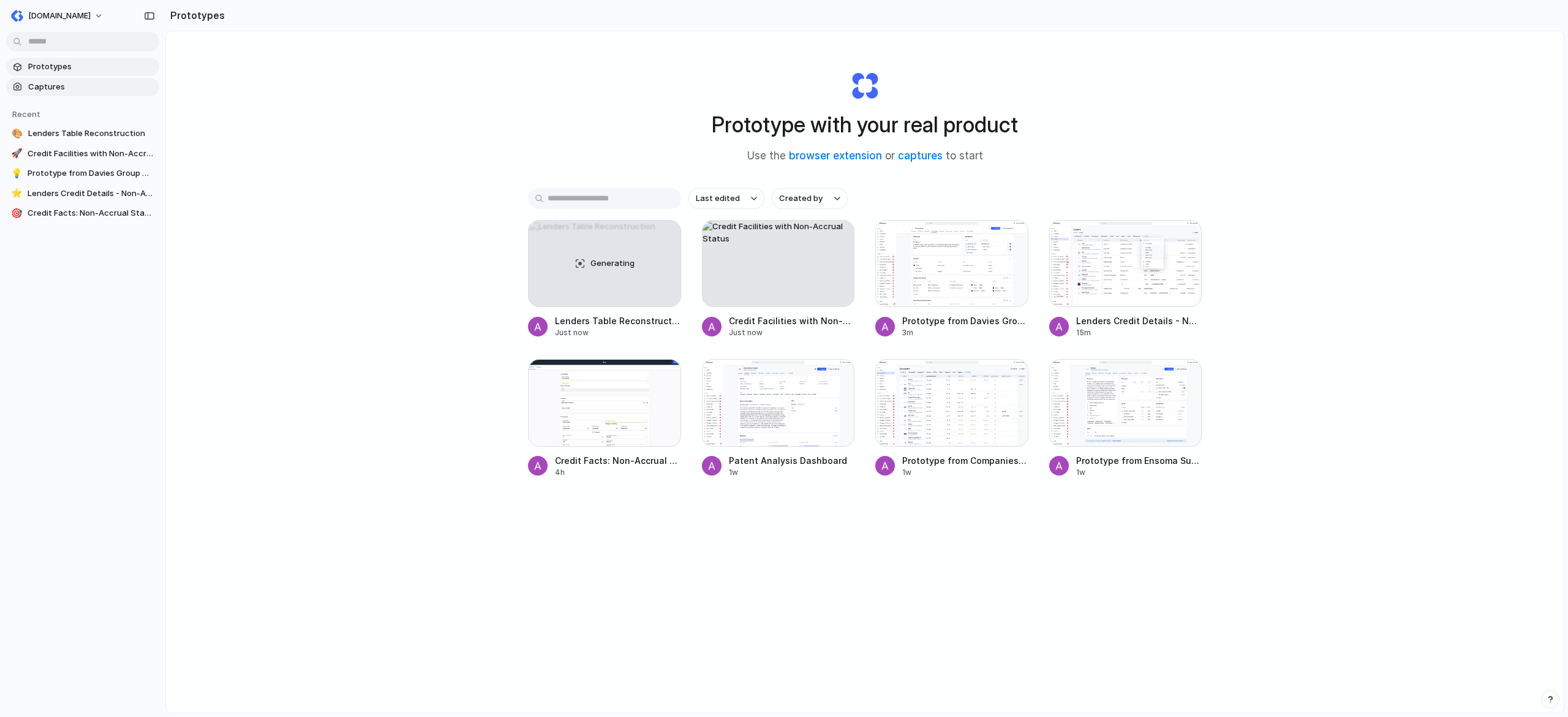
click at [60, 85] on span "Captures" at bounding box center [91, 87] width 126 height 13
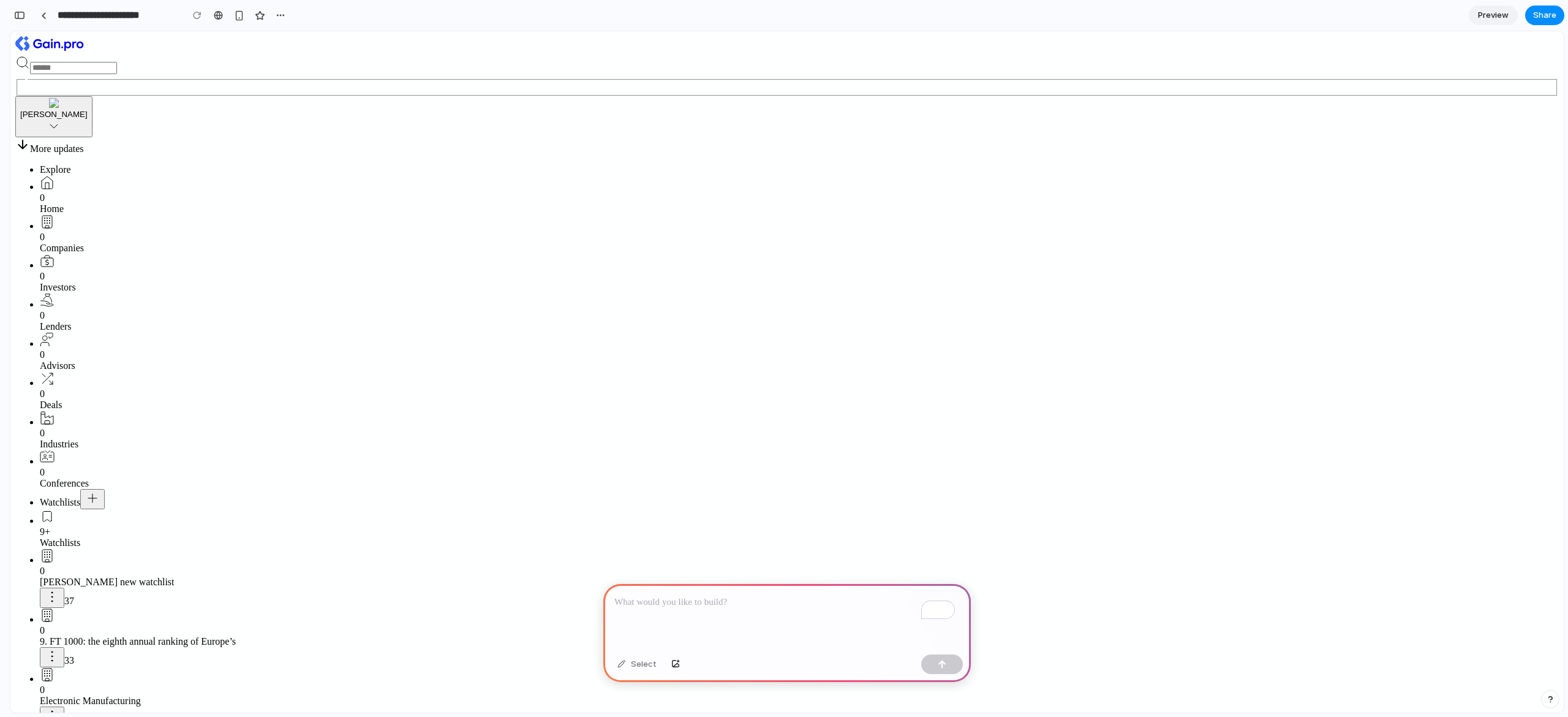
click at [787, 602] on p "To enrich screen reader interactions, please activate Accessibility in Grammarl…" at bounding box center [787, 602] width 346 height 15
drag, startPoint x: 815, startPoint y: 263, endPoint x: 797, endPoint y: 294, distance: 35.8
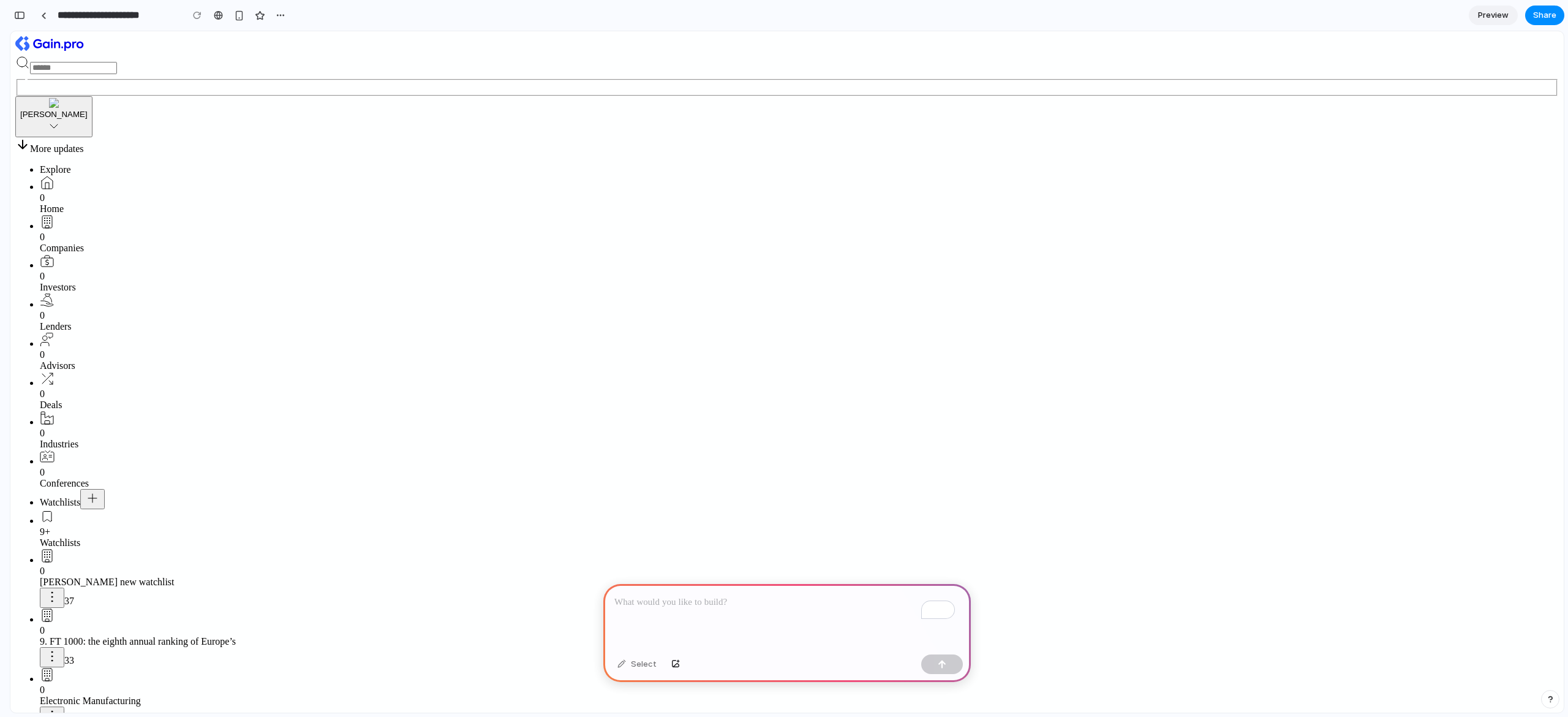
drag, startPoint x: 797, startPoint y: 294, endPoint x: 789, endPoint y: 321, distance: 28.2
drag, startPoint x: 787, startPoint y: 324, endPoint x: 787, endPoint y: 331, distance: 7.0
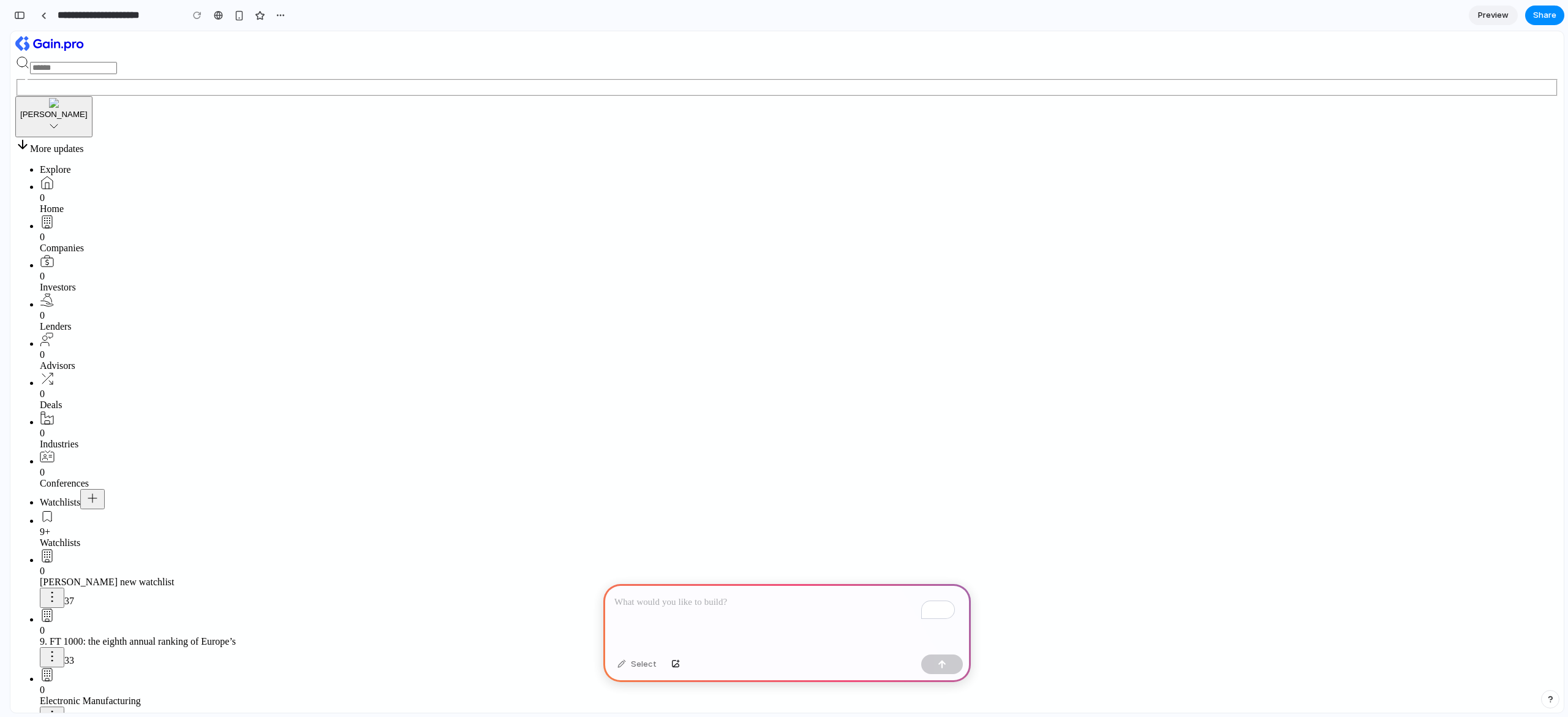
click at [753, 636] on div "To enrich screen reader interactions, please activate Accessibility in Grammarl…" at bounding box center [787, 616] width 368 height 65
drag, startPoint x: 276, startPoint y: 255, endPoint x: 293, endPoint y: 304, distance: 51.9
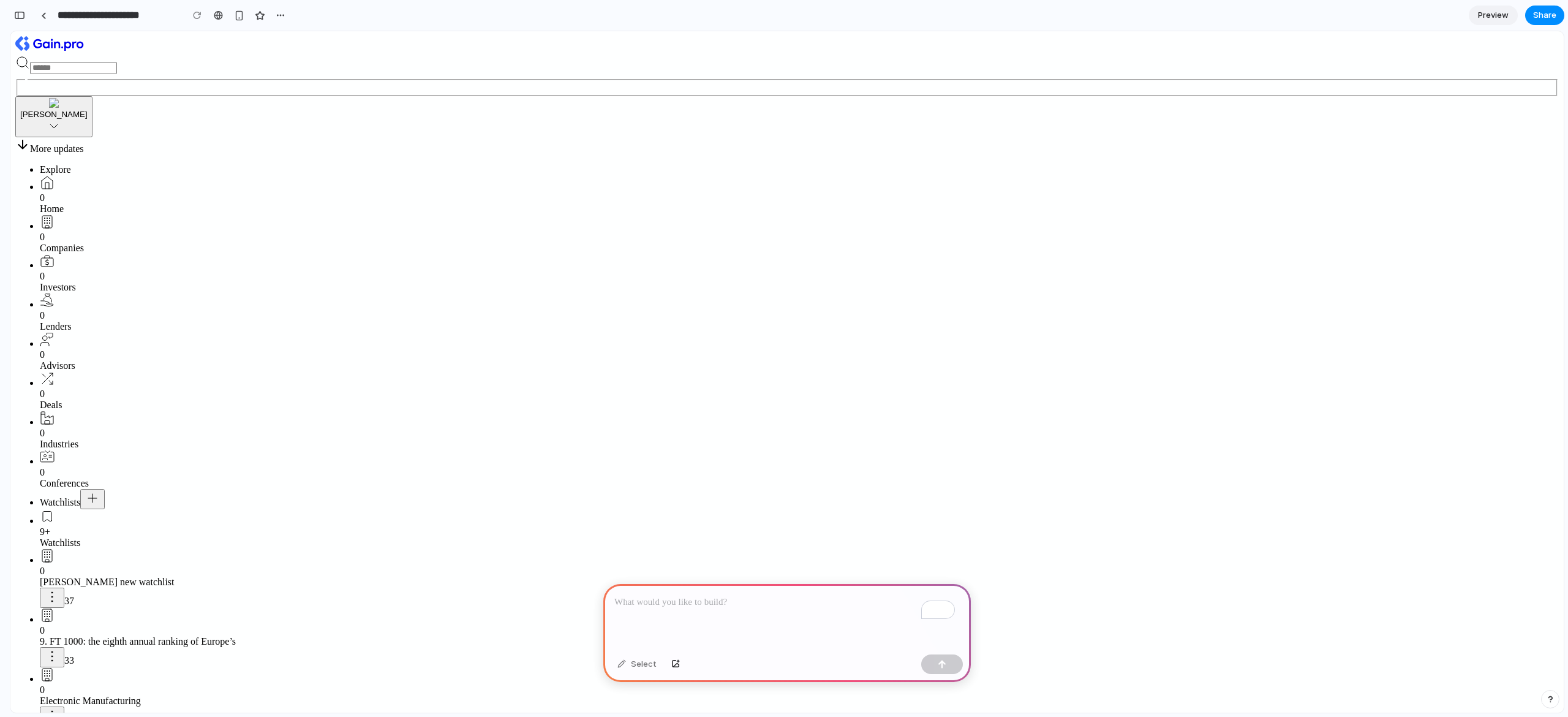
drag, startPoint x: 293, startPoint y: 304, endPoint x: 290, endPoint y: 405, distance: 101.0
drag, startPoint x: 290, startPoint y: 405, endPoint x: 297, endPoint y: 456, distance: 51.5
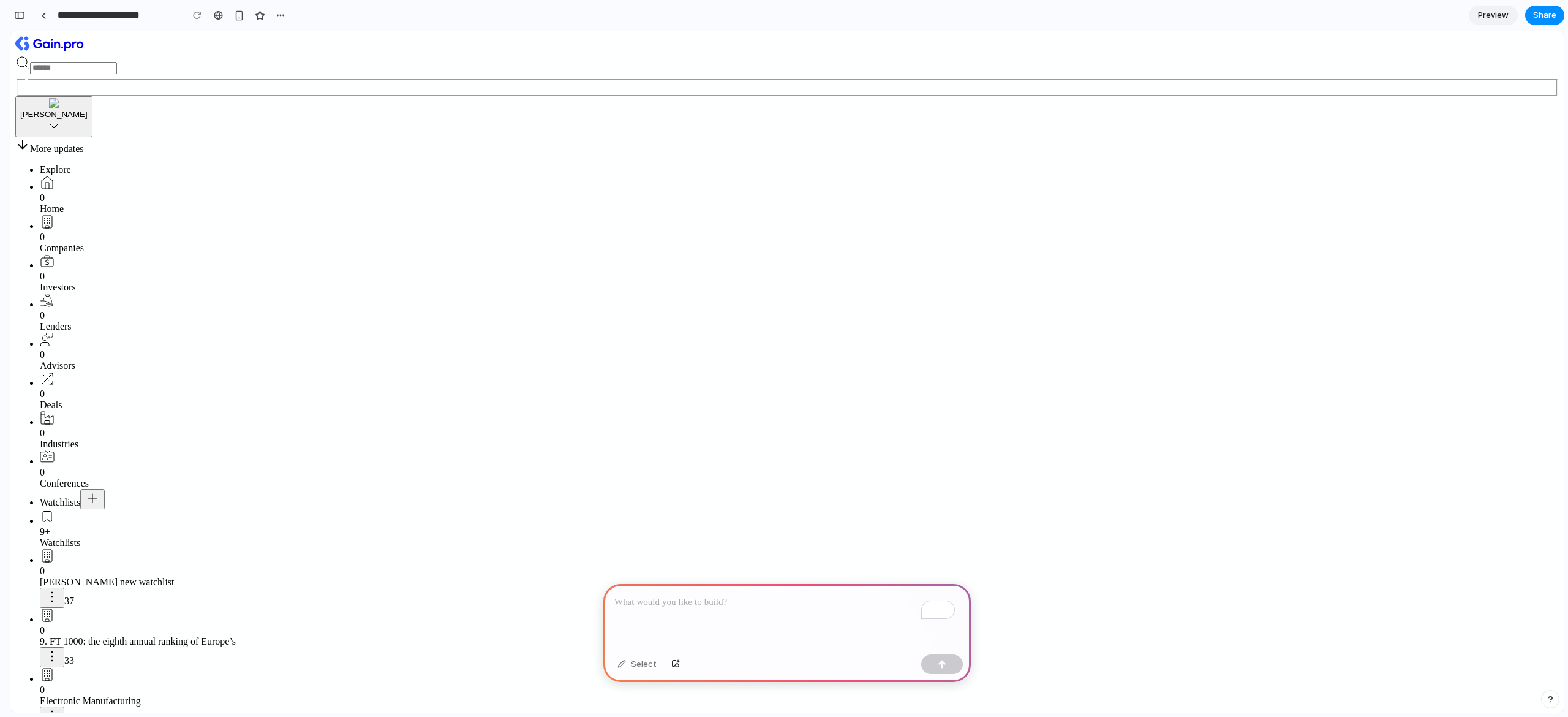
drag, startPoint x: 300, startPoint y: 466, endPoint x: 361, endPoint y: 500, distance: 69.8
drag, startPoint x: 361, startPoint y: 500, endPoint x: 669, endPoint y: 466, distance: 309.9
drag, startPoint x: 669, startPoint y: 466, endPoint x: 832, endPoint y: 478, distance: 163.4
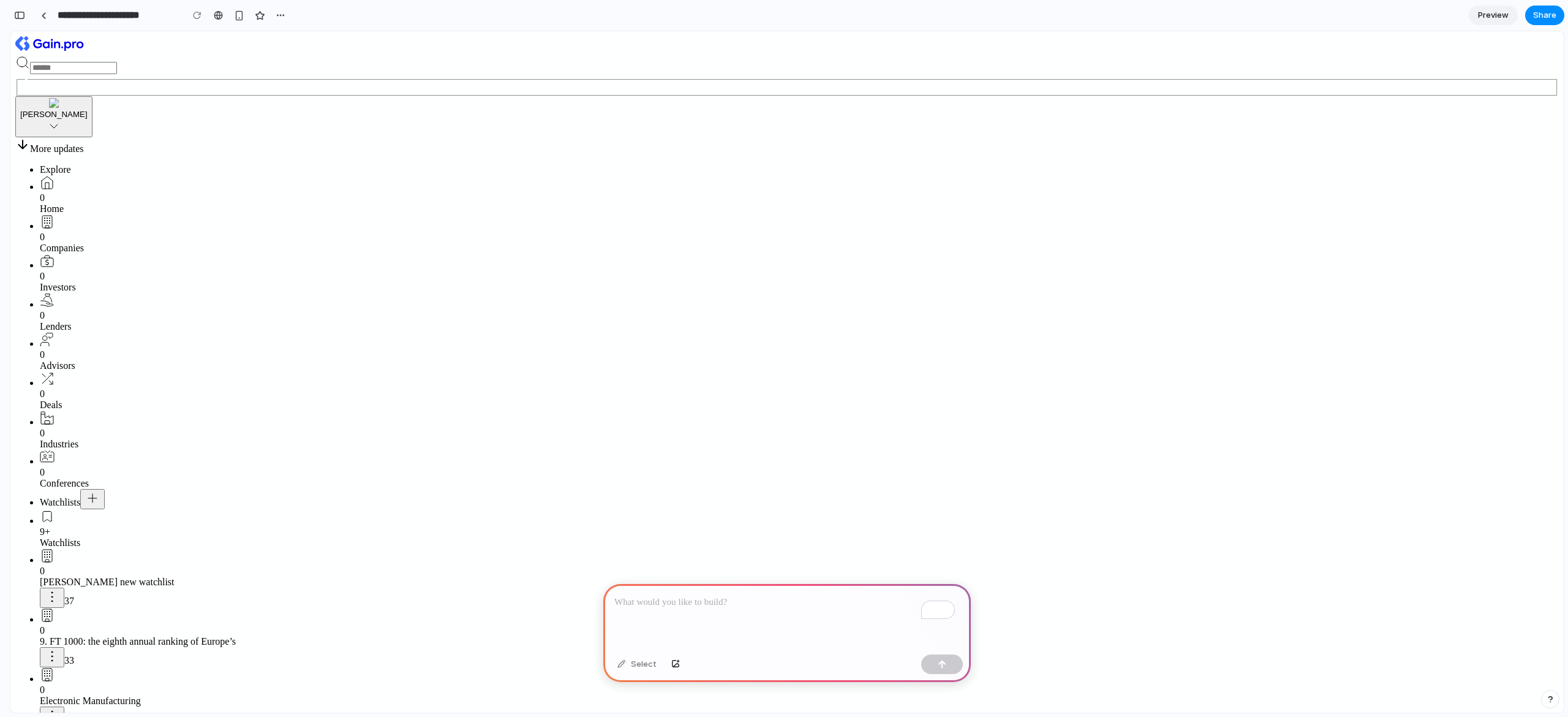
drag, startPoint x: 874, startPoint y: 483, endPoint x: 921, endPoint y: 495, distance: 48.5
drag, startPoint x: 921, startPoint y: 495, endPoint x: 859, endPoint y: 527, distance: 69.8
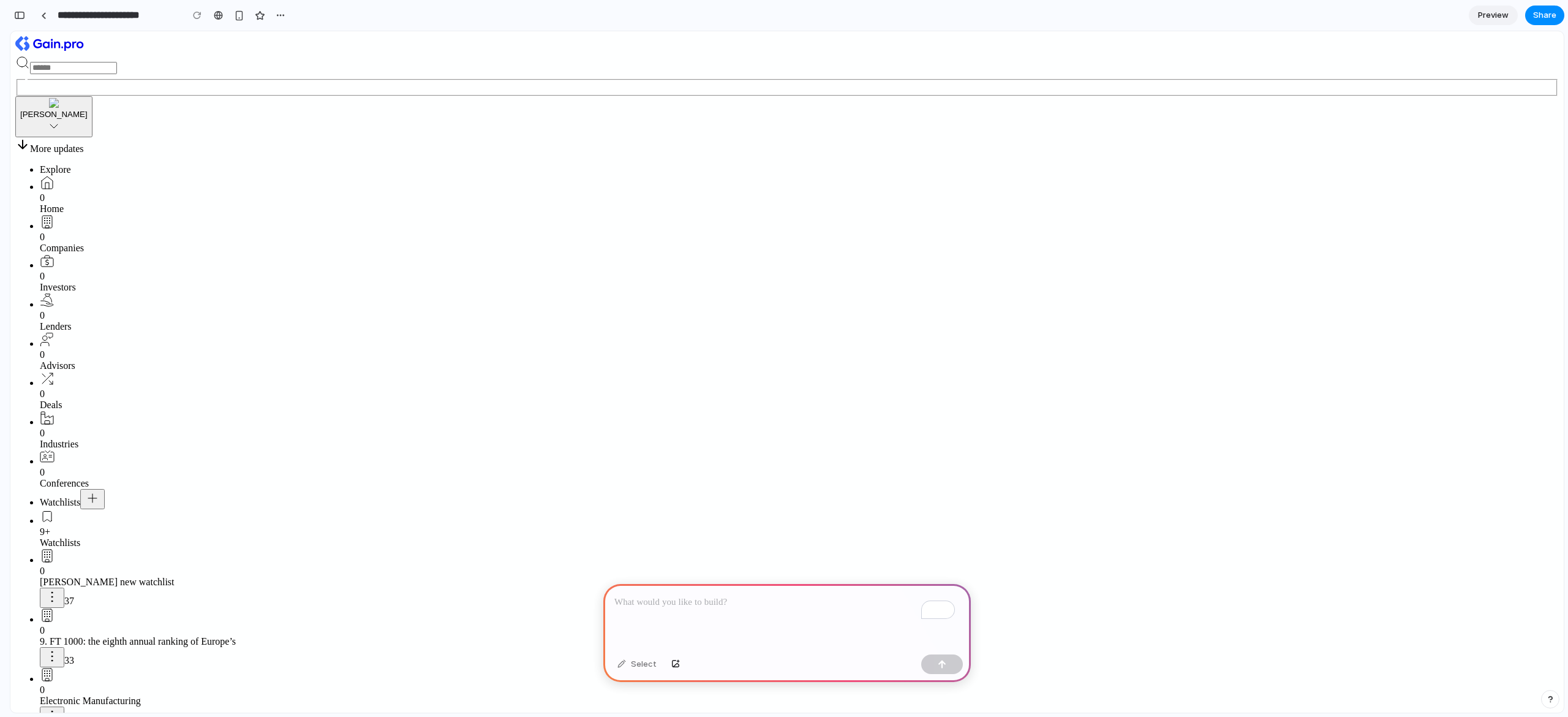
drag, startPoint x: 859, startPoint y: 527, endPoint x: 786, endPoint y: 500, distance: 77.8
drag, startPoint x: 780, startPoint y: 484, endPoint x: 739, endPoint y: 390, distance: 102.6
drag, startPoint x: 739, startPoint y: 390, endPoint x: 676, endPoint y: 329, distance: 87.7
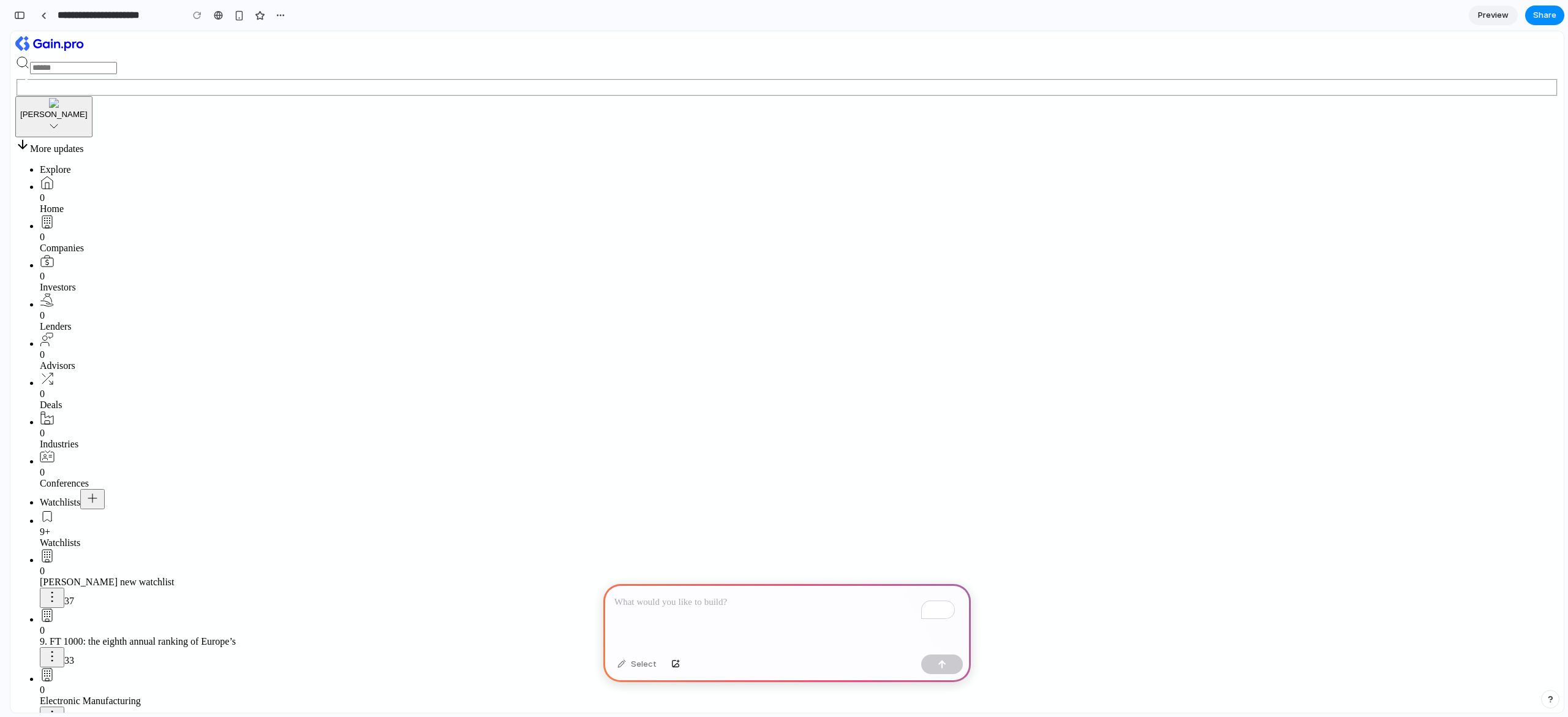
drag, startPoint x: 574, startPoint y: 159, endPoint x: 487, endPoint y: 159, distance: 87.0
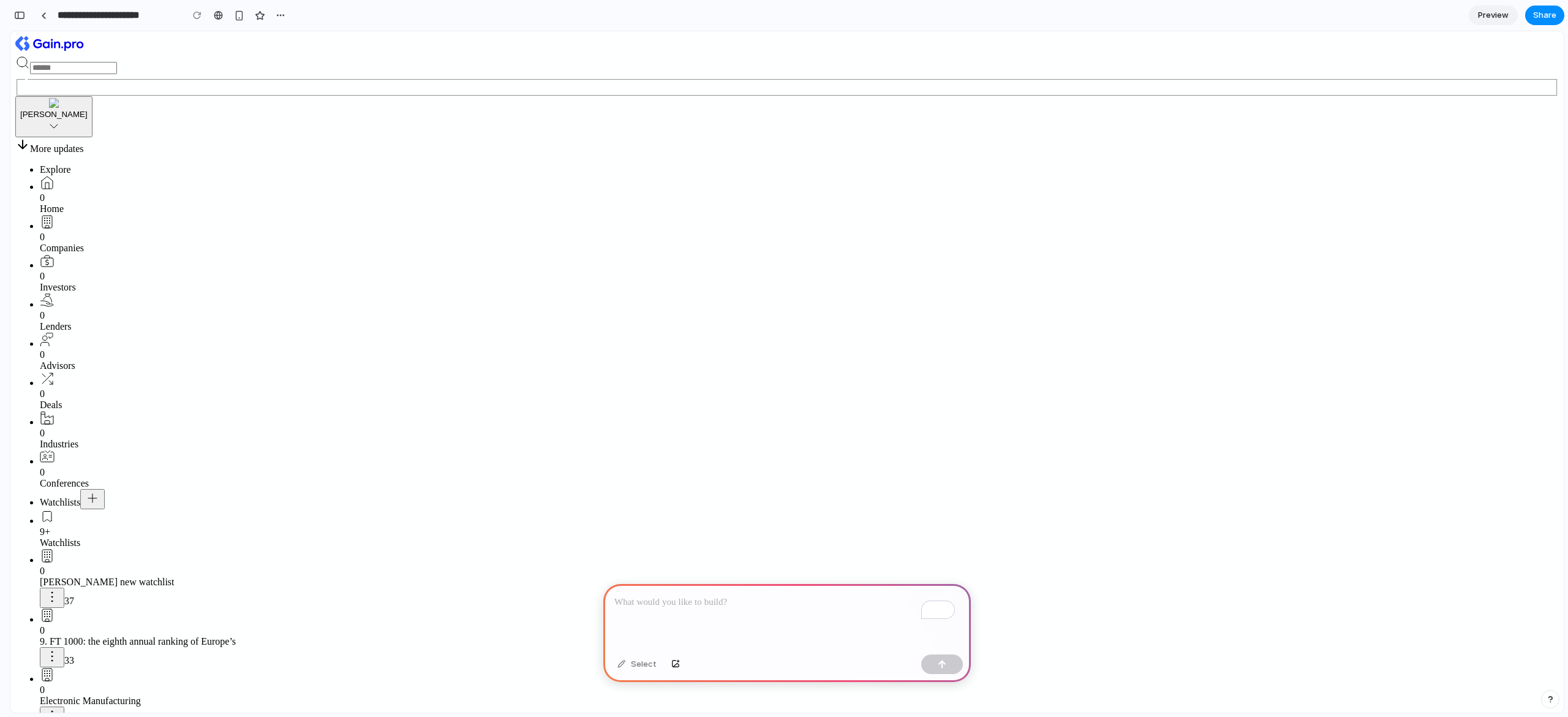
click at [767, 588] on div "To enrich screen reader interactions, please activate Accessibility in Grammarl…" at bounding box center [787, 616] width 368 height 65
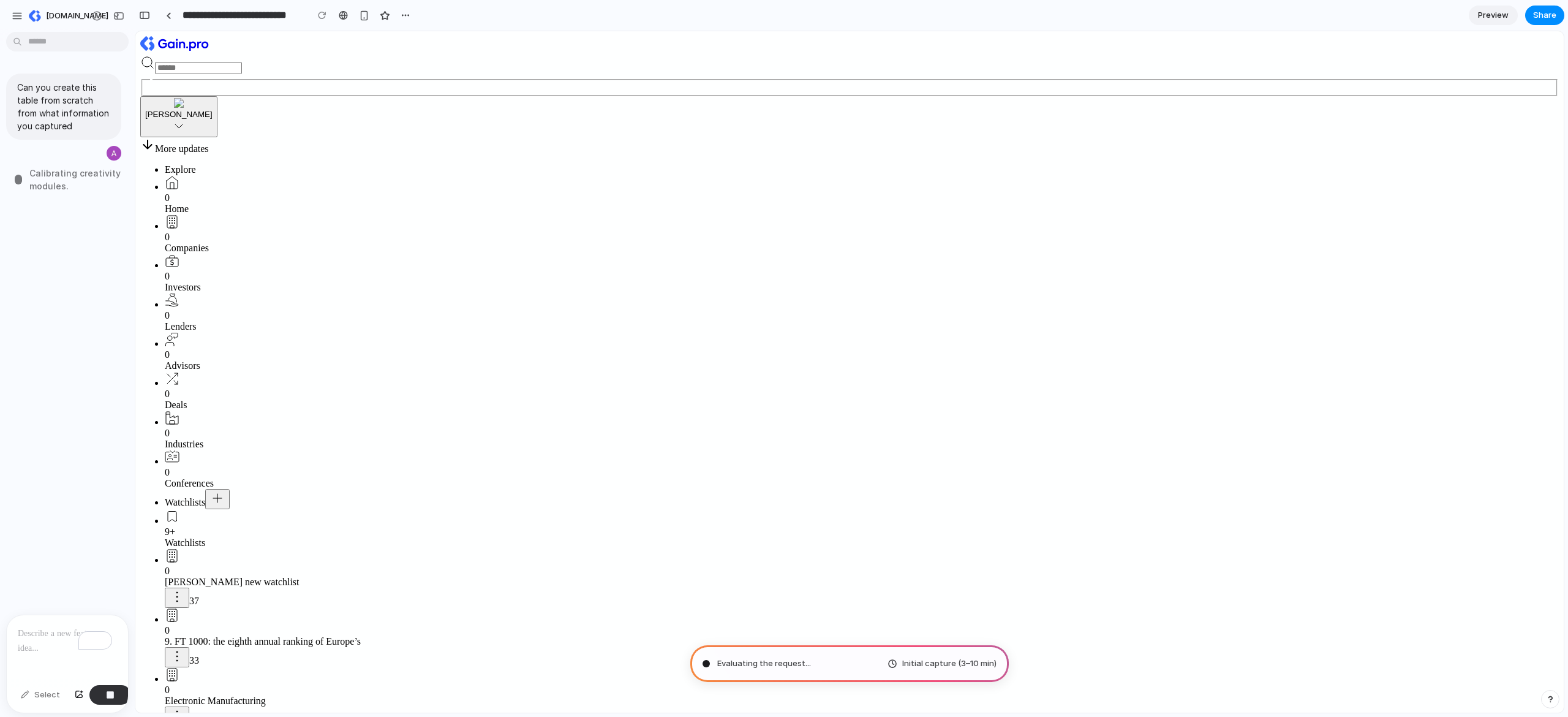
type input "**********"
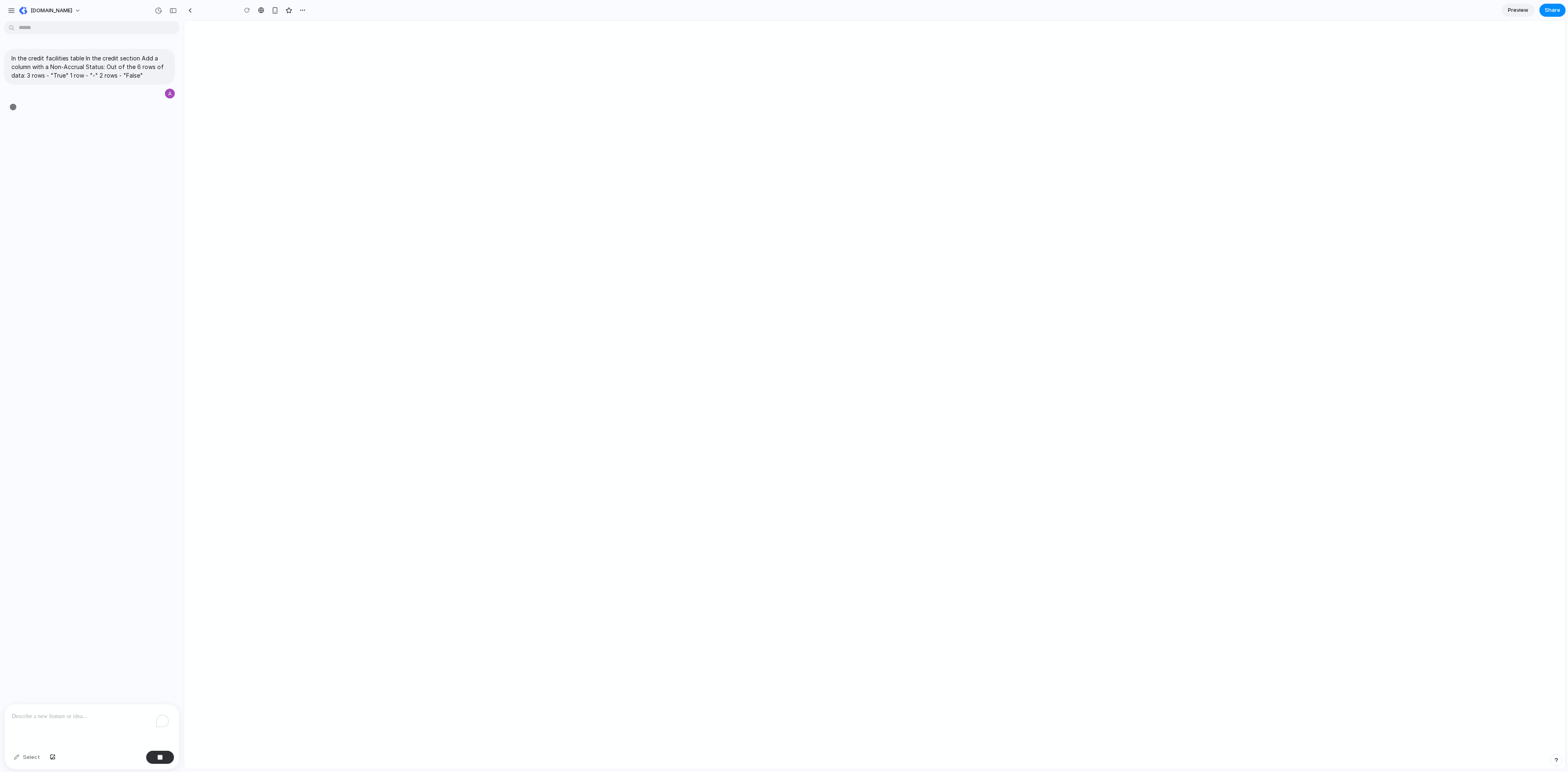
type input "**********"
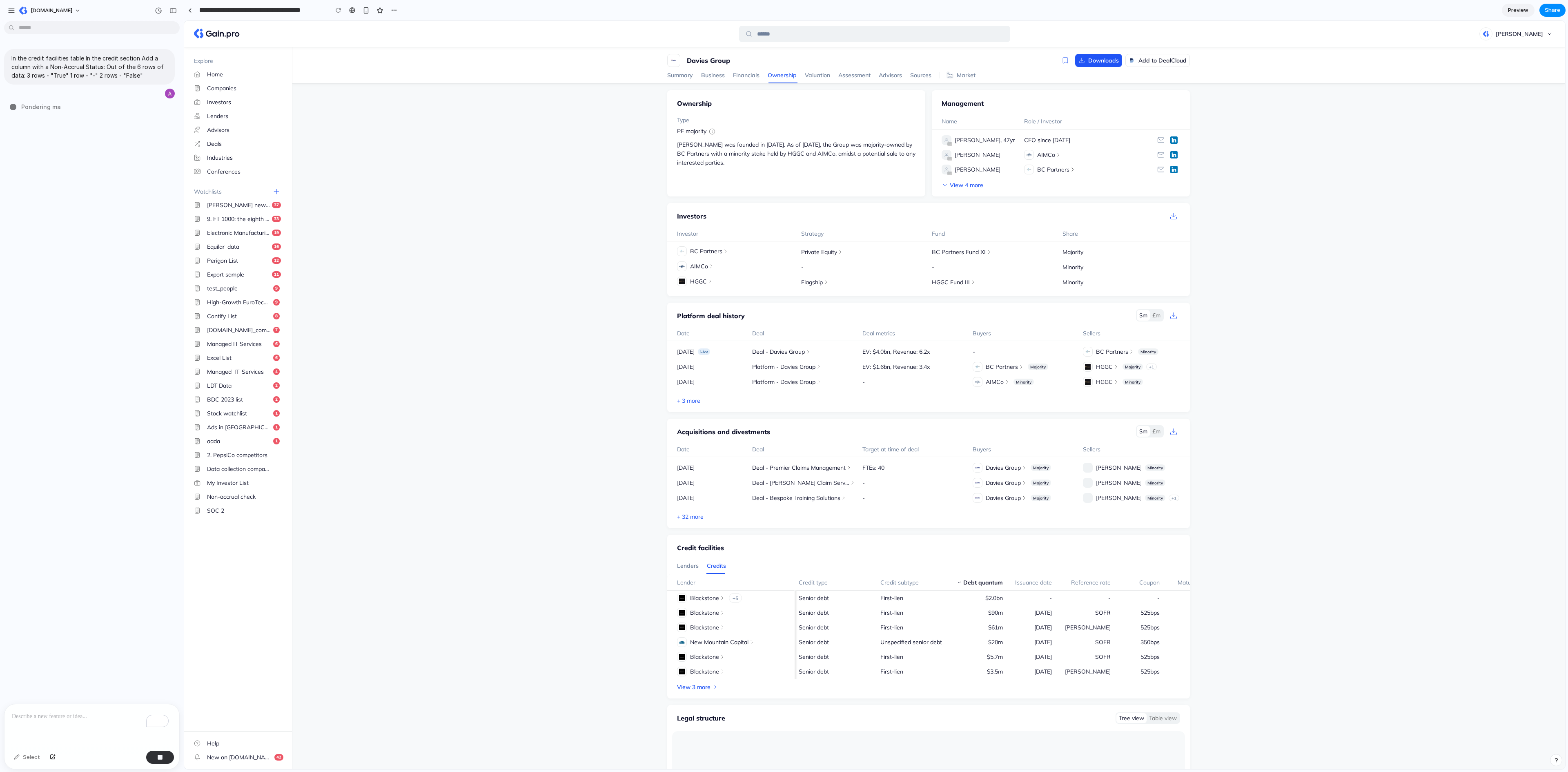
scroll to position [0, 33]
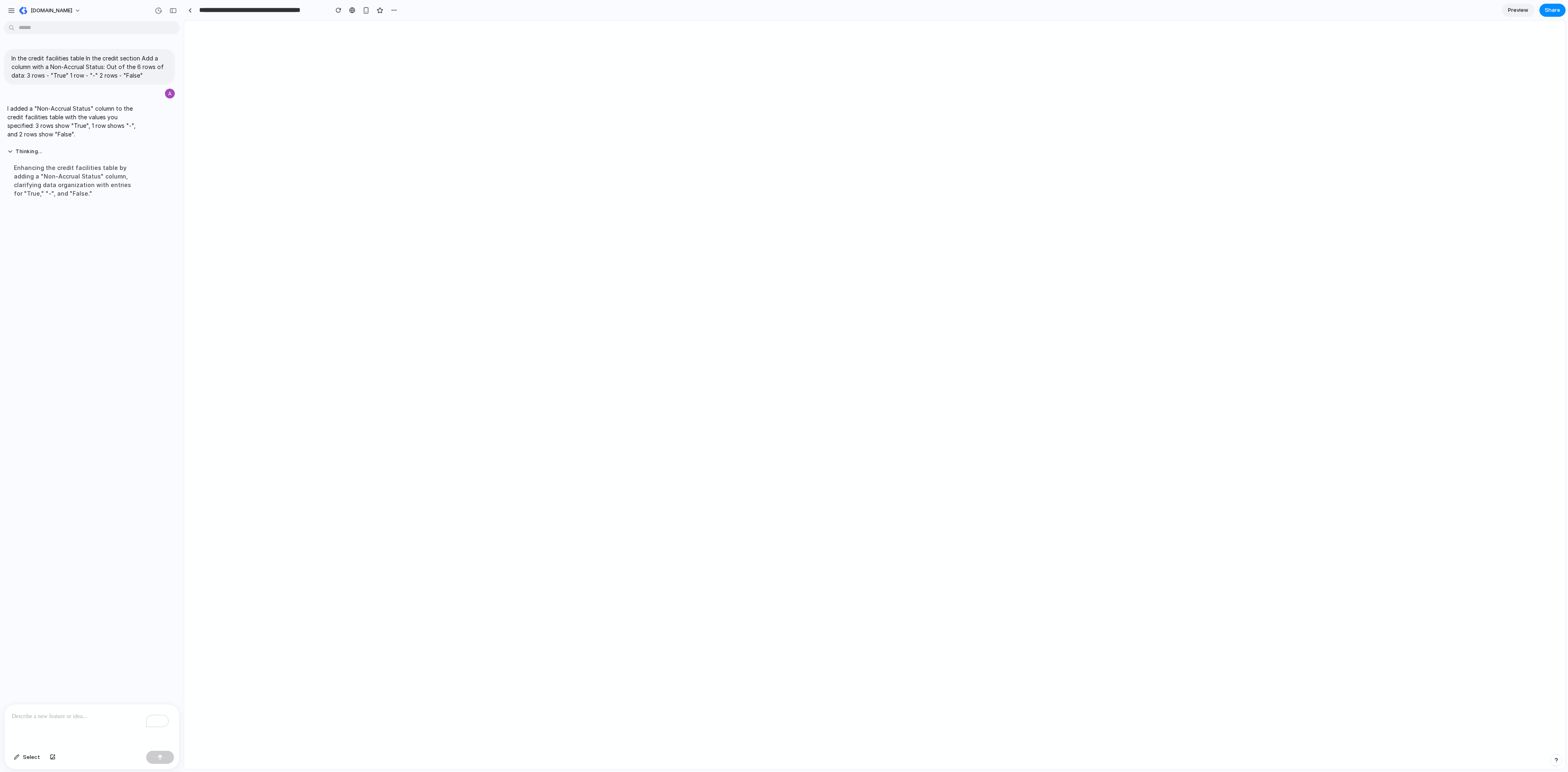
click at [95, 714] on p "To enrich screen reader interactions, please activate Accessibility in Grammarl…" at bounding box center [92, 716] width 160 height 10
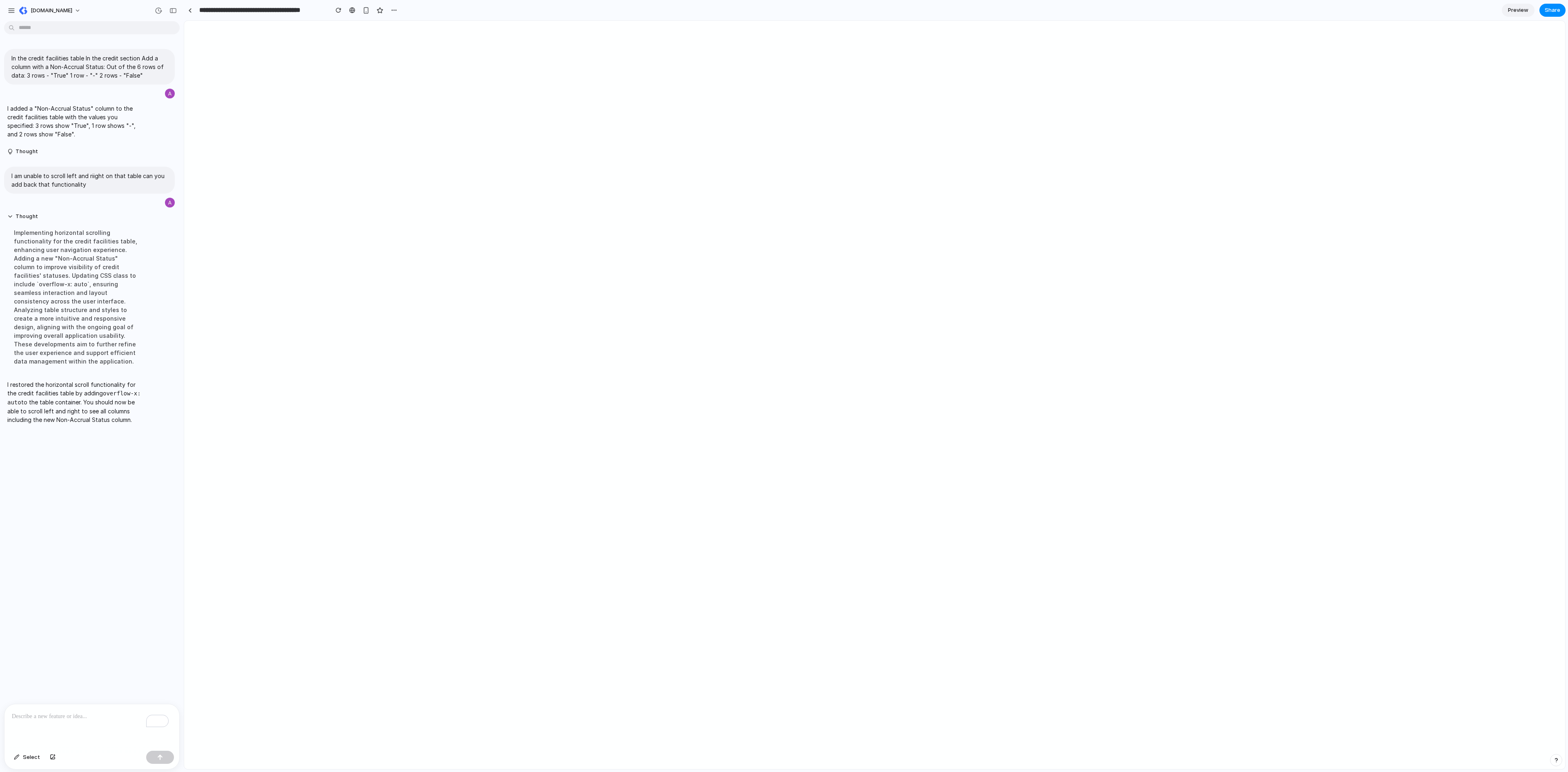
click at [75, 711] on p "To enrich screen reader interactions, please activate Accessibility in Grammarl…" at bounding box center [90, 716] width 157 height 10
click at [397, 7] on div "button" at bounding box center [394, 10] width 7 height 7
click at [416, 42] on span "Delete" at bounding box center [410, 41] width 17 height 8
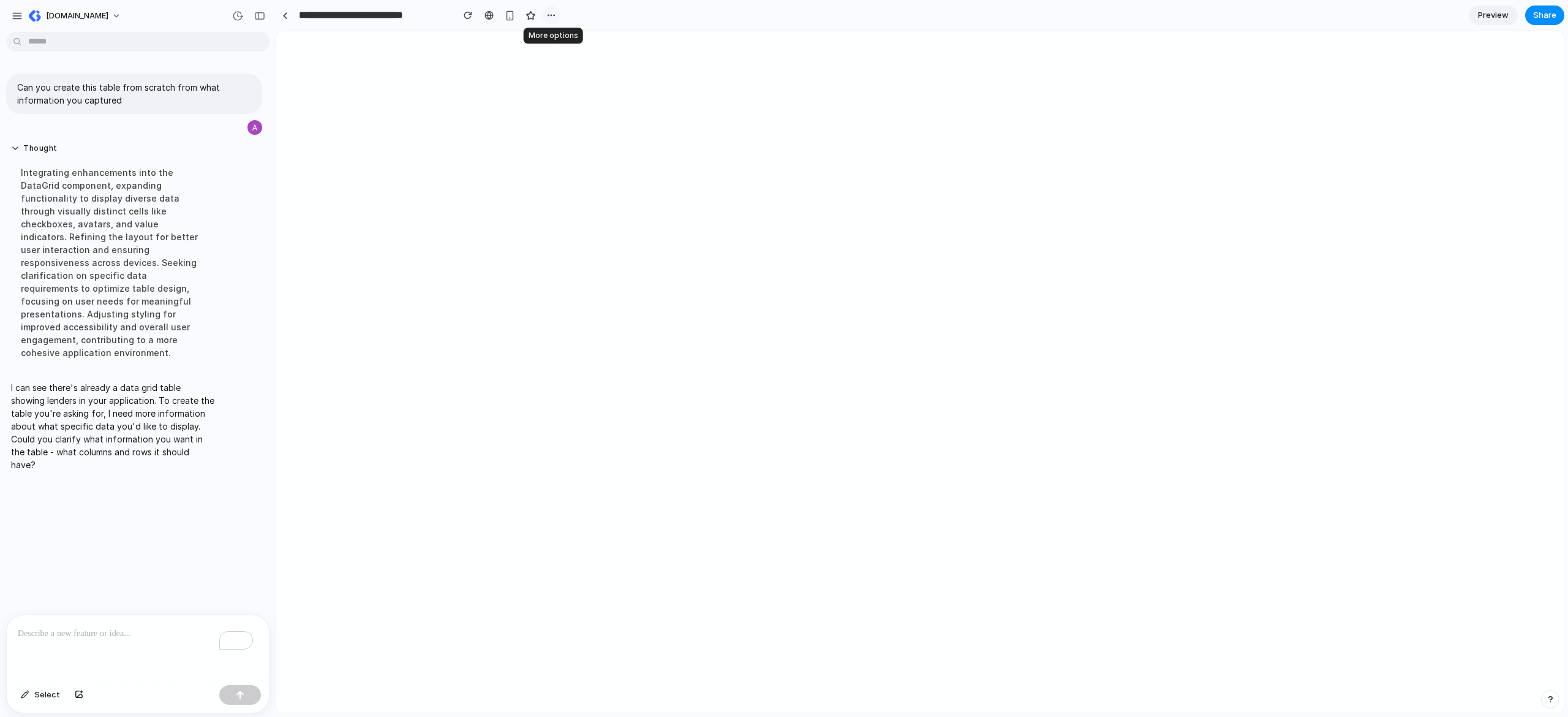
drag, startPoint x: 542, startPoint y: 19, endPoint x: 556, endPoint y: 17, distance: 14.1
click at [545, 19] on div at bounding box center [551, 15] width 19 height 19
click at [556, 17] on div "button" at bounding box center [552, 16] width 10 height 10
click at [585, 68] on li "Delete" at bounding box center [580, 62] width 70 height 20
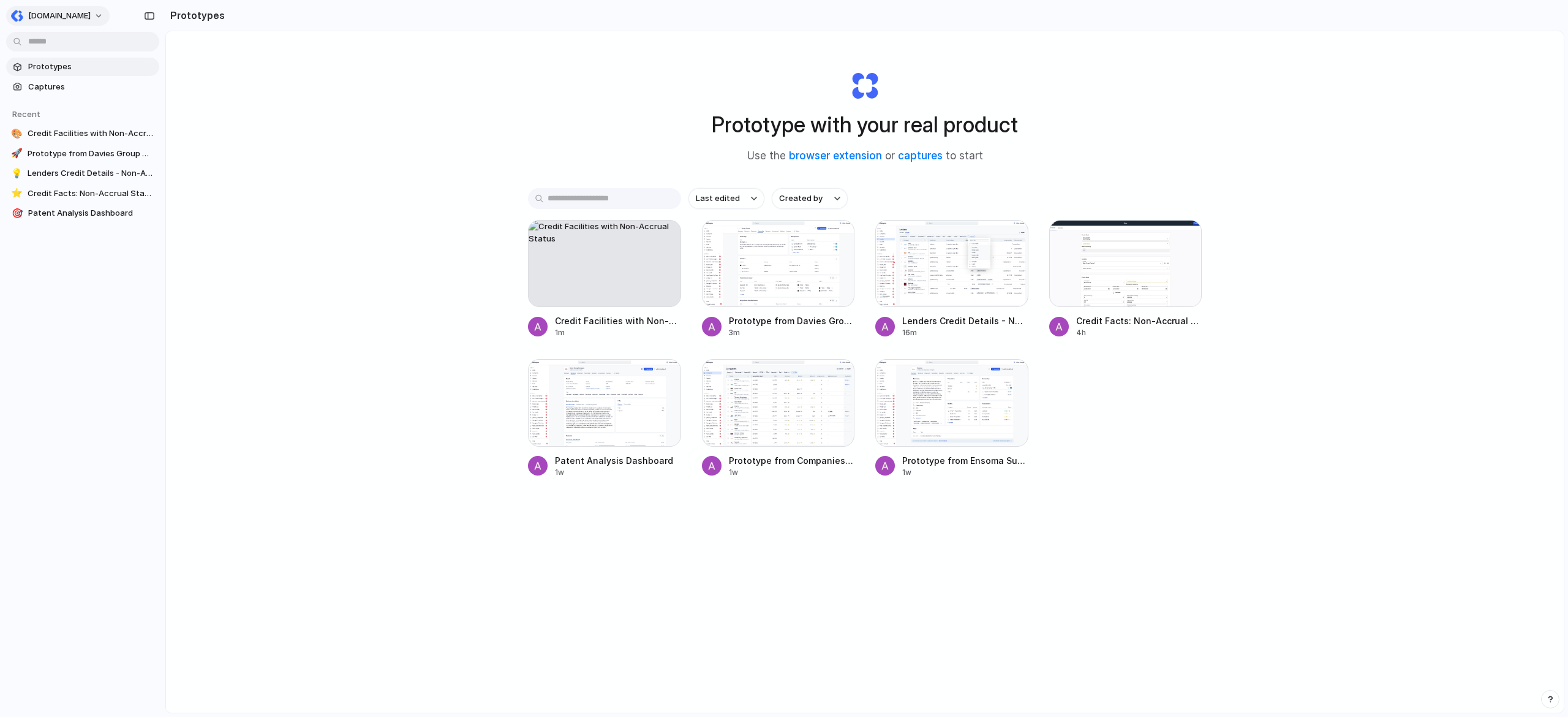
click at [45, 12] on span "[DOMAIN_NAME]" at bounding box center [60, 16] width 62 height 13
click at [45, 12] on div "Settings Invite members Change theme Sign out" at bounding box center [784, 358] width 1568 height 717
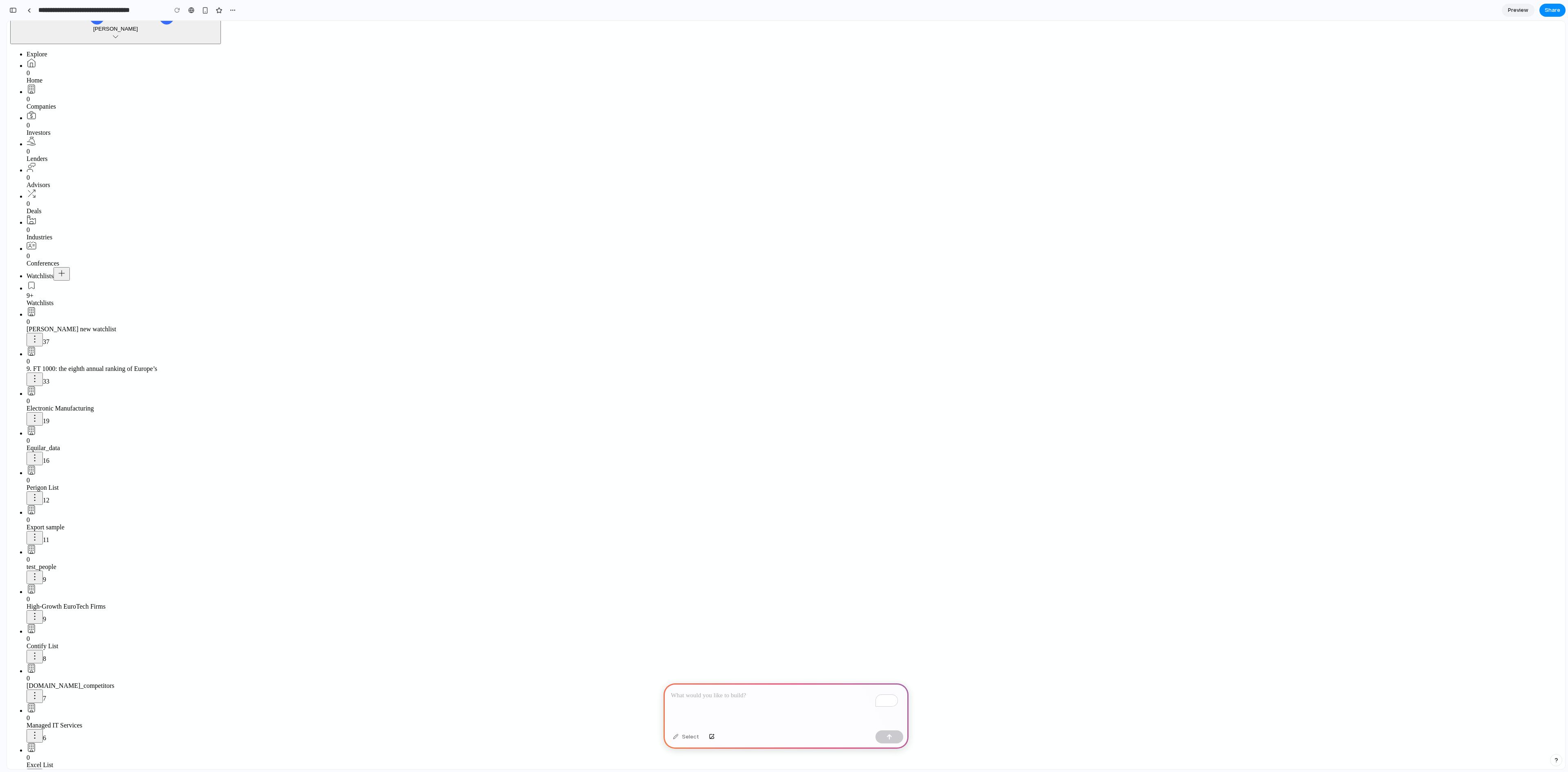
scroll to position [0, 33]
click at [753, 702] on div "To enrich screen reader interactions, please activate Accessibility in Grammarl…" at bounding box center [786, 705] width 245 height 44
click at [685, 739] on div "Select" at bounding box center [686, 737] width 34 height 13
click at [679, 737] on div "Select" at bounding box center [686, 737] width 34 height 13
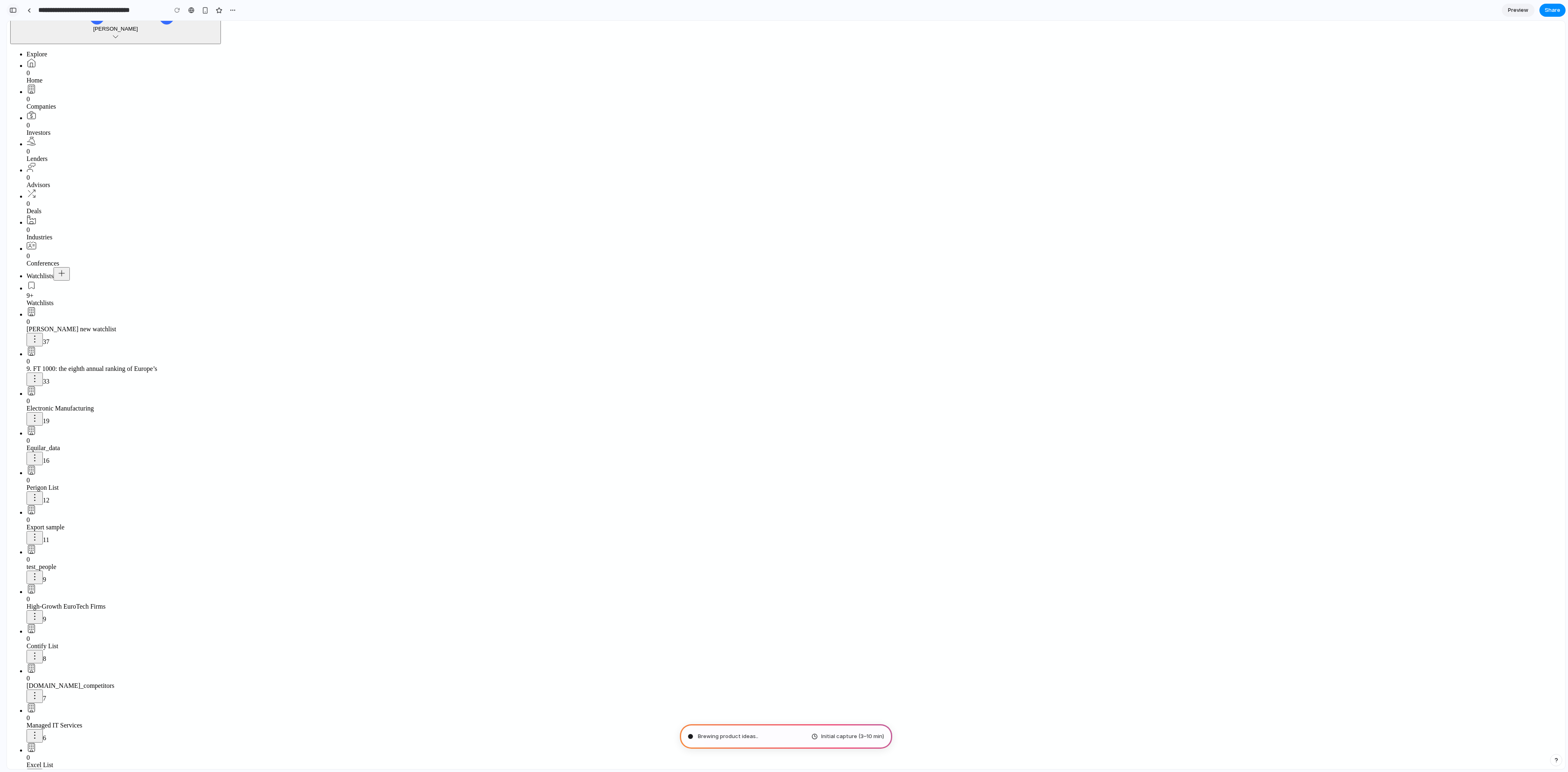
click at [14, 12] on div "button" at bounding box center [12, 10] width 7 height 6
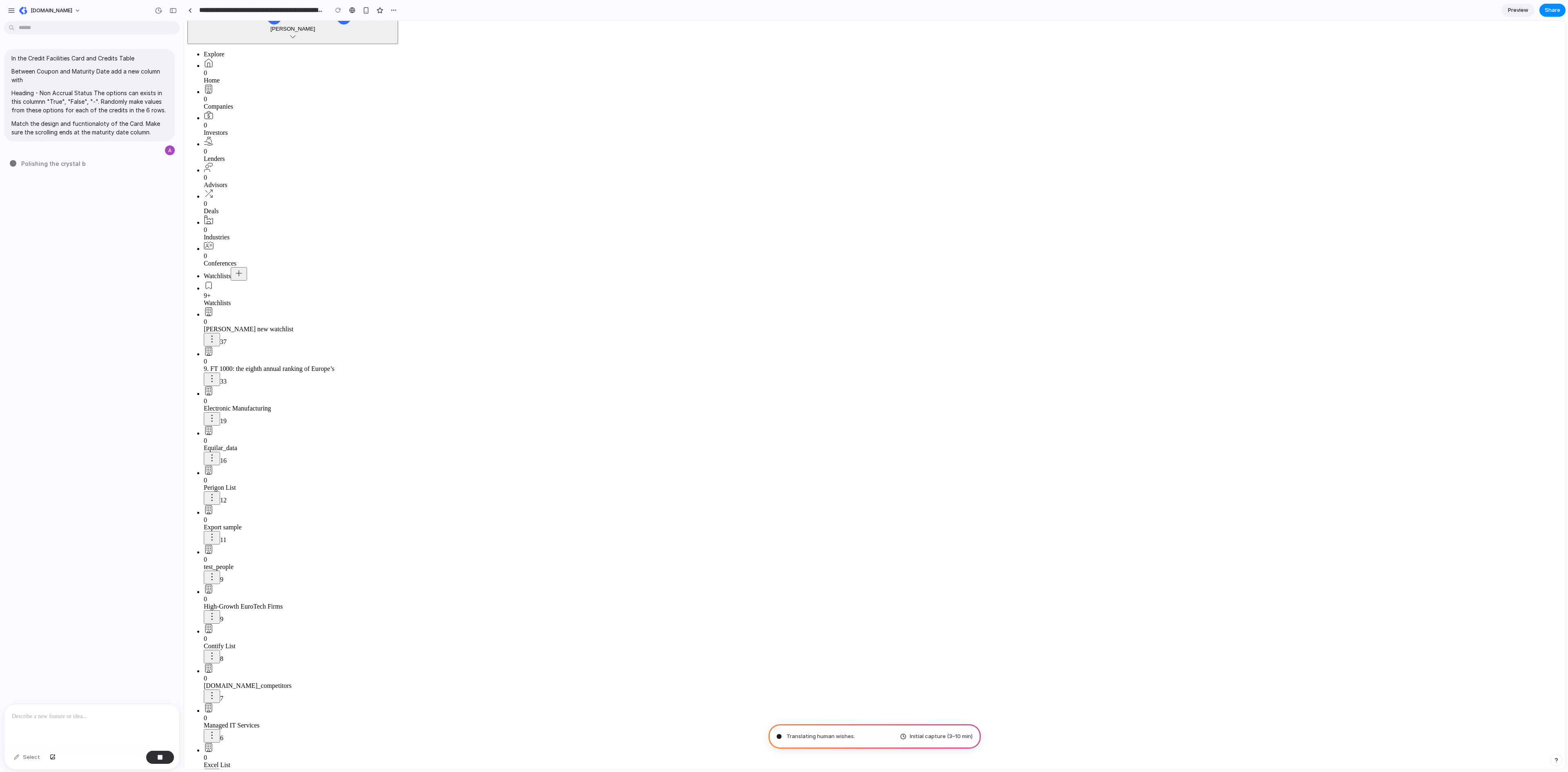
type input "**********"
